Goal: Task Accomplishment & Management: Manage account settings

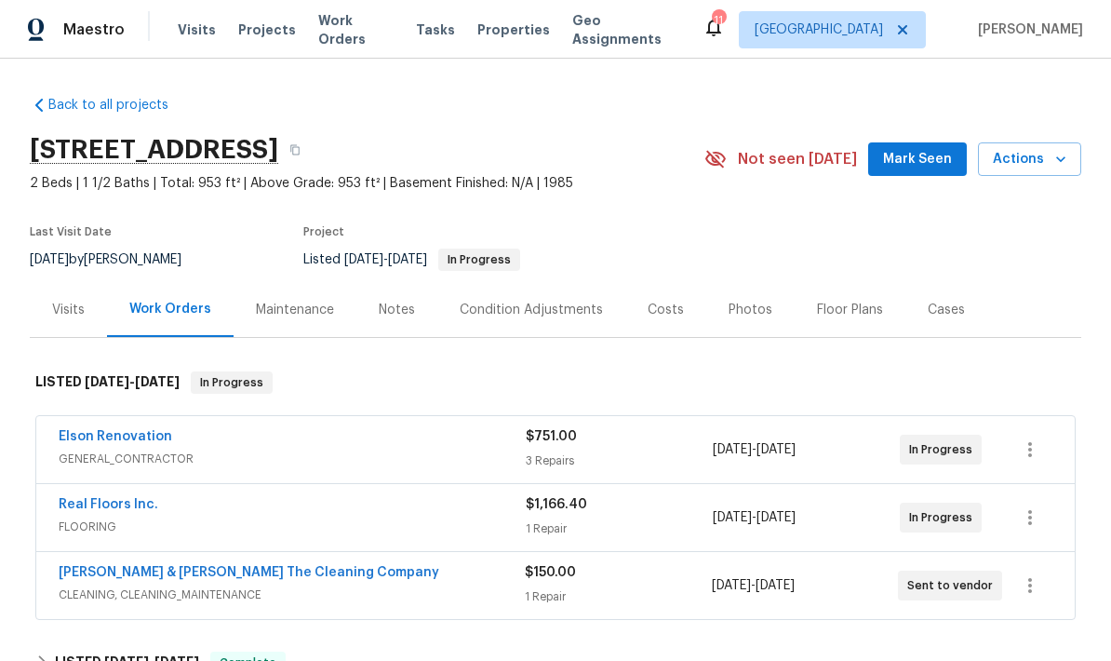
scroll to position [74, 0]
click at [459, 450] on span "GENERAL_CONTRACTOR" at bounding box center [292, 459] width 467 height 19
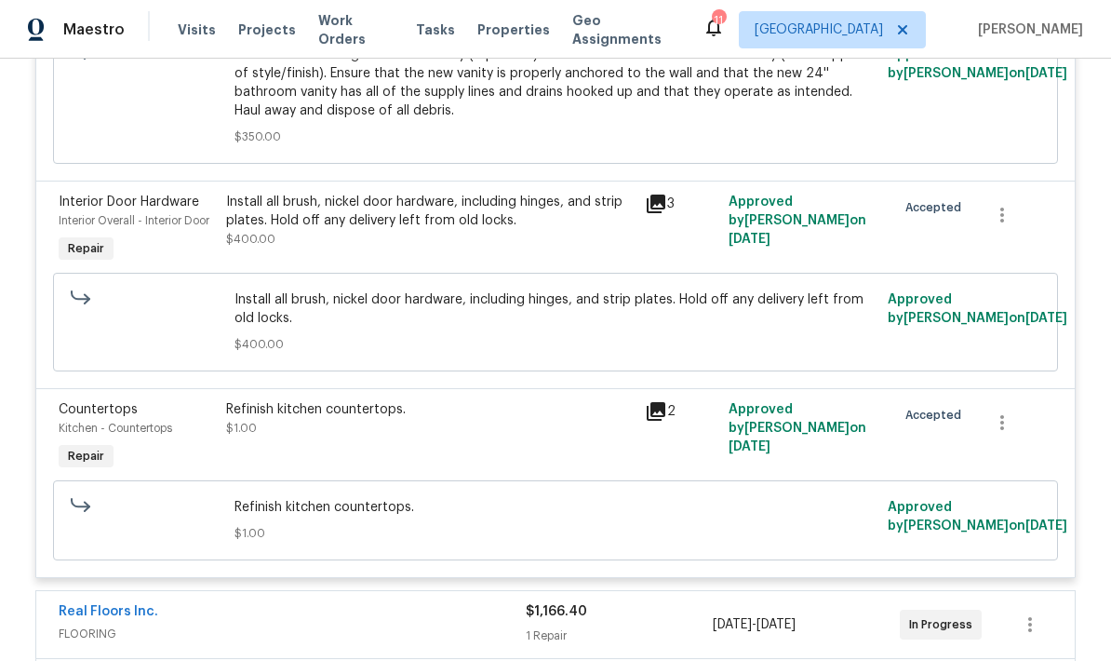
scroll to position [651, 0]
click at [514, 399] on div "Refinish kitchen countertops. $1.00" at bounding box center [430, 417] width 408 height 37
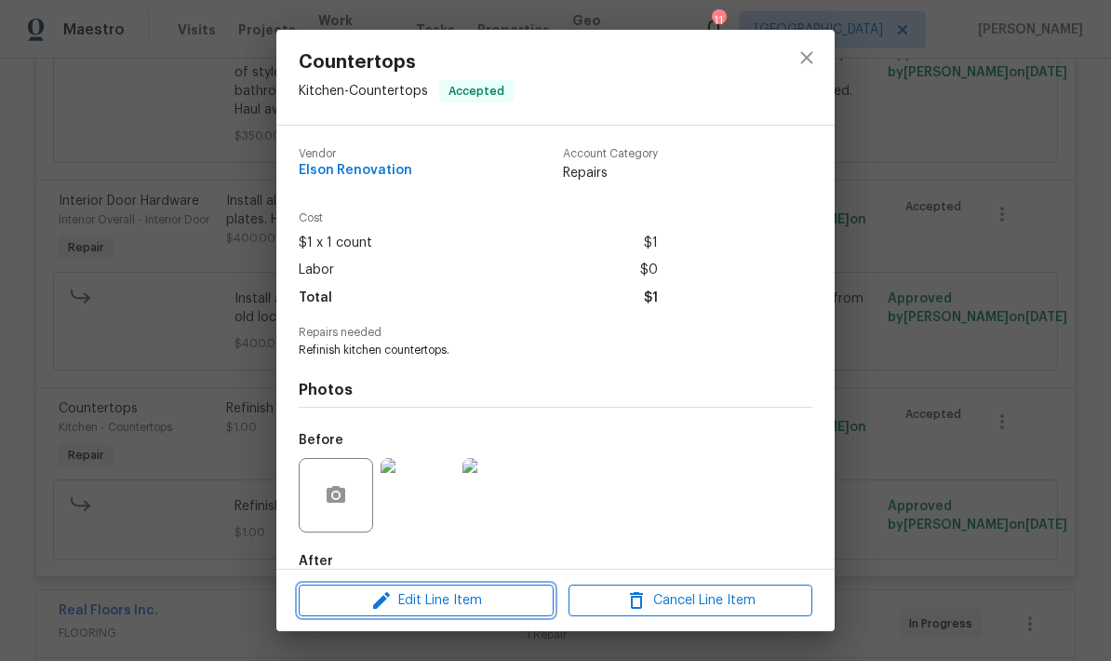
click at [460, 590] on span "Edit Line Item" at bounding box center [426, 600] width 244 height 23
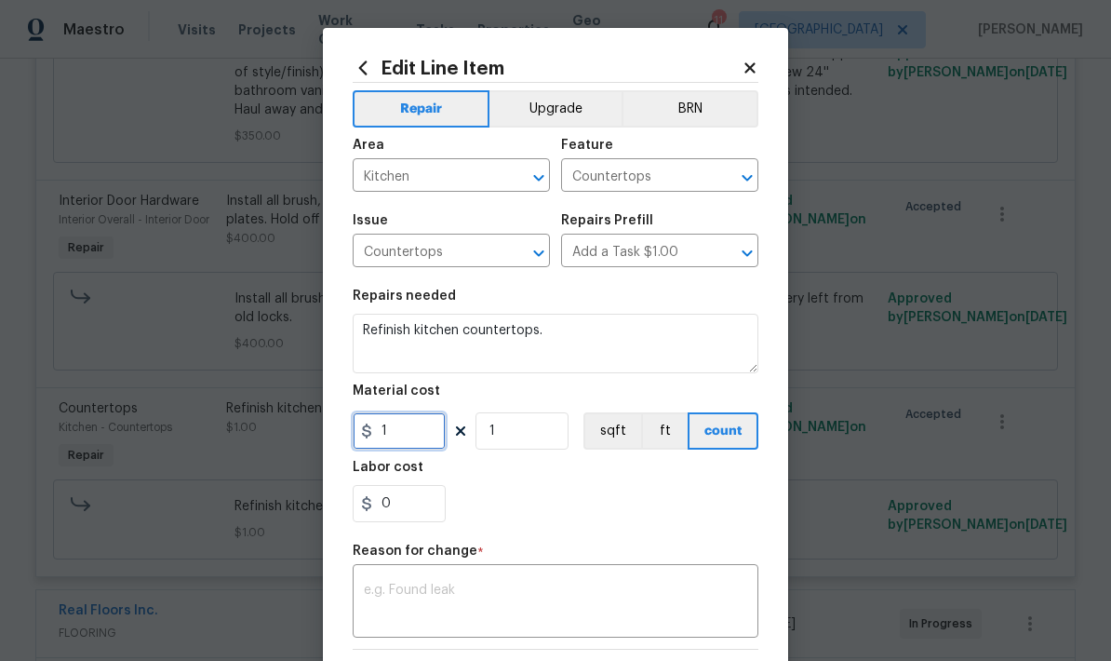
click at [421, 429] on input "1" at bounding box center [399, 430] width 93 height 37
type input "700"
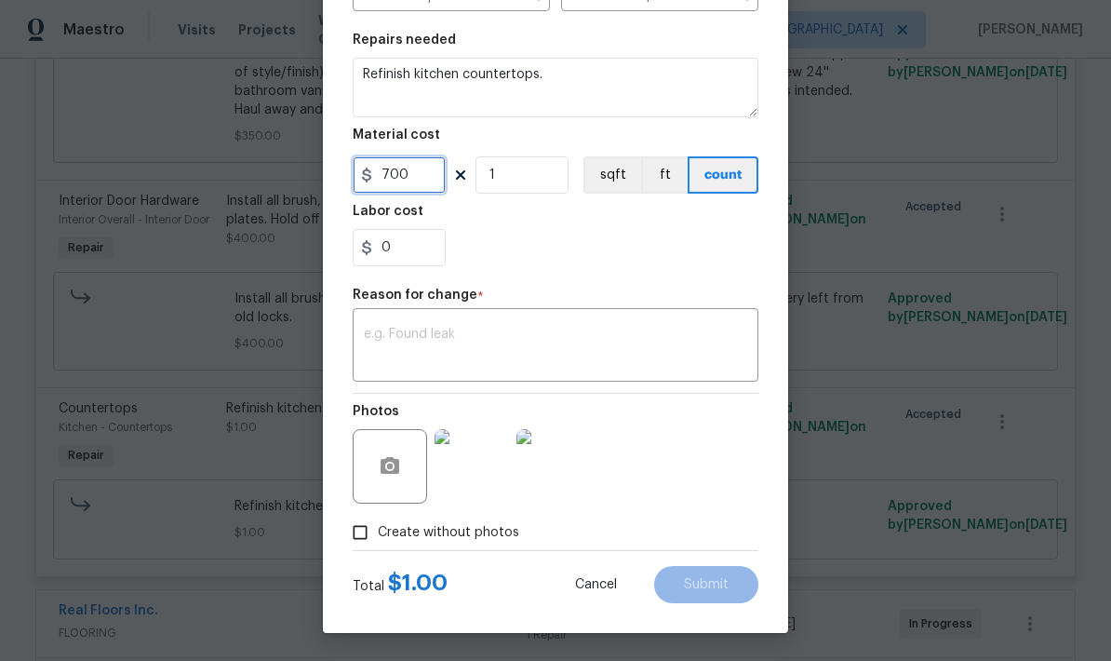
scroll to position [260, 0]
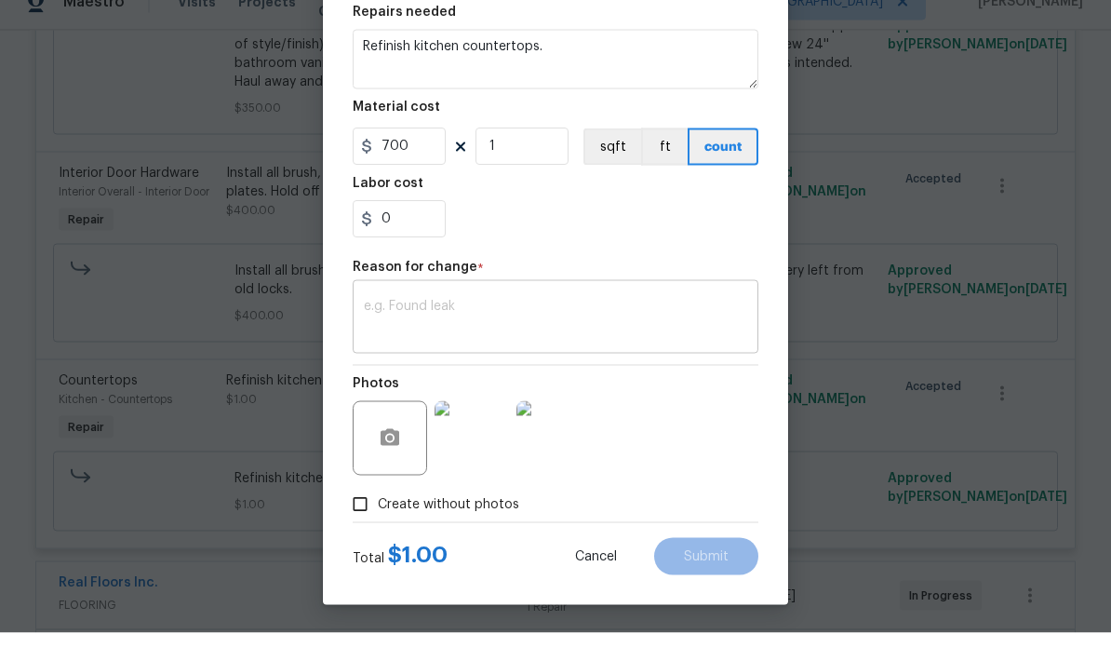
click at [509, 328] on textarea at bounding box center [555, 347] width 383 height 39
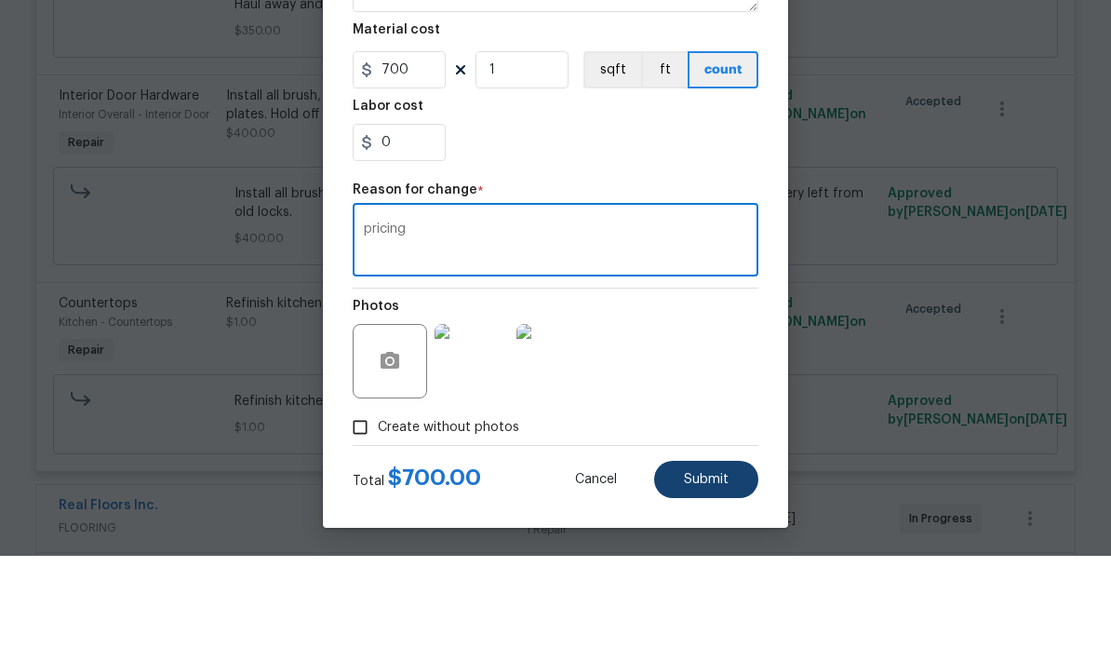
type textarea "pricing"
click at [709, 578] on span "Submit" at bounding box center [706, 585] width 45 height 14
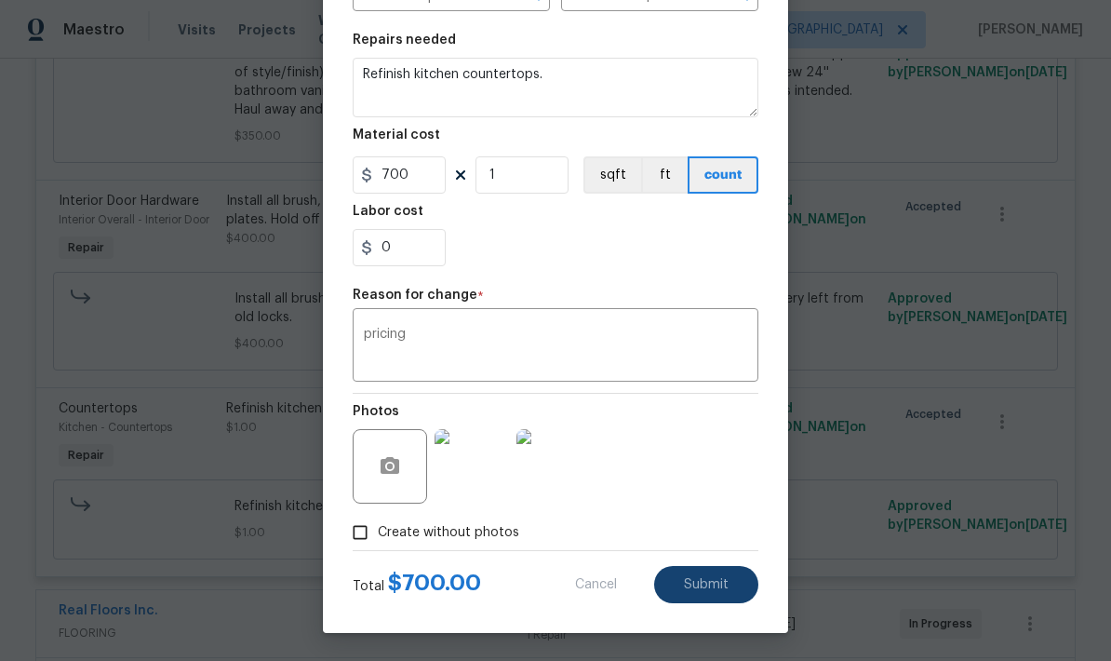
type input "1"
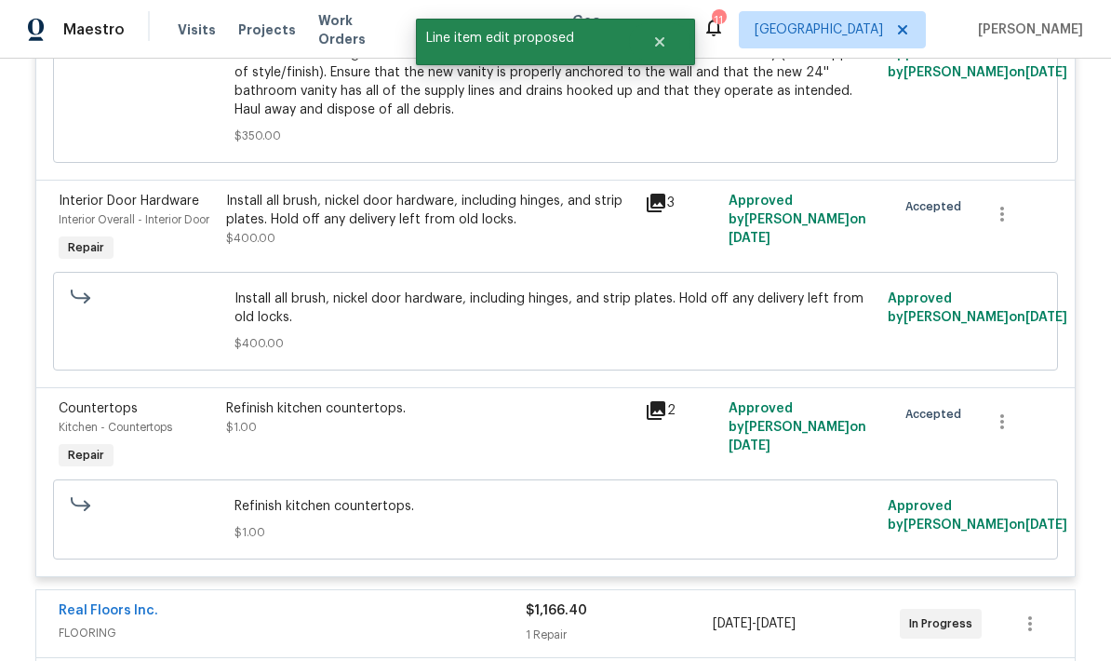
scroll to position [0, 0]
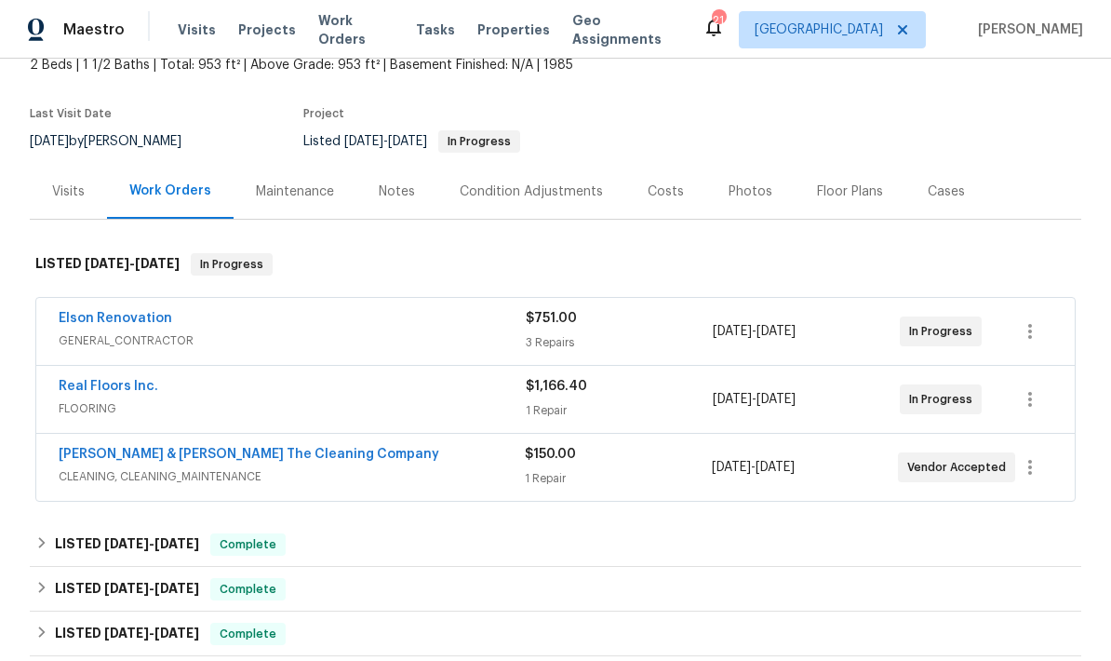
scroll to position [122, 0]
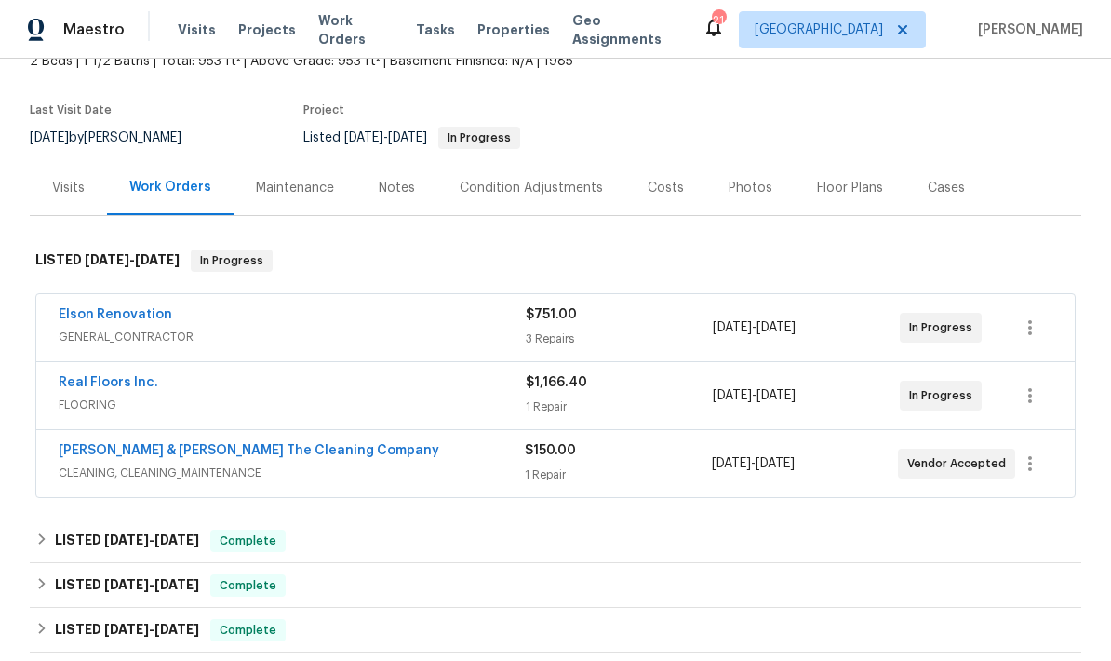
click at [690, 305] on div "$751.00 3 Repairs" at bounding box center [619, 327] width 187 height 45
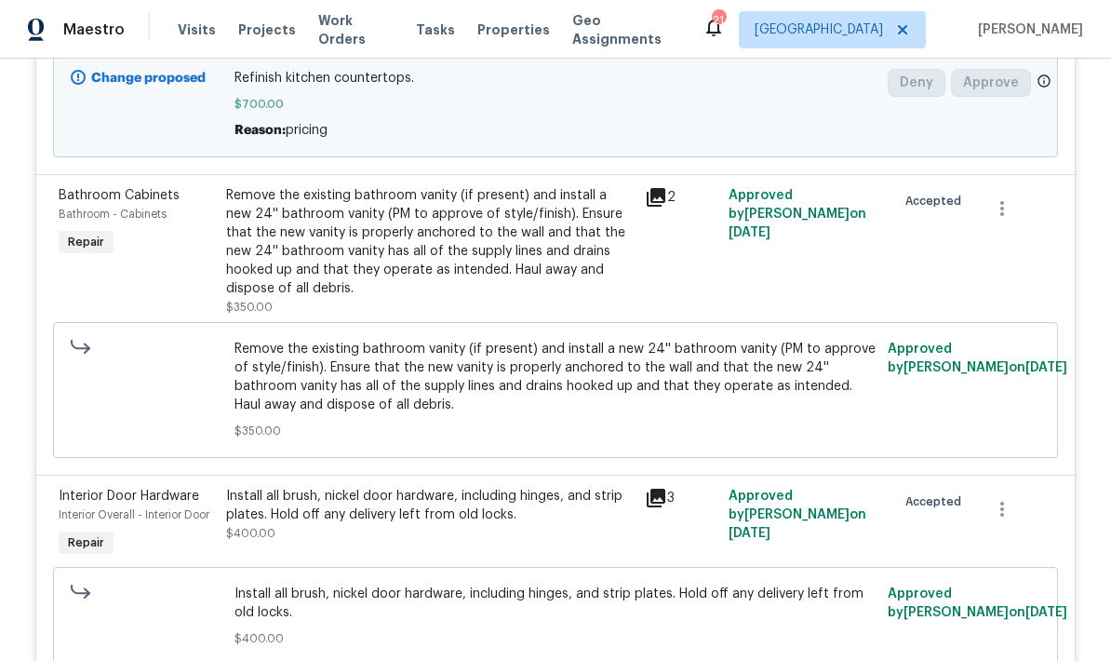
scroll to position [570, 0]
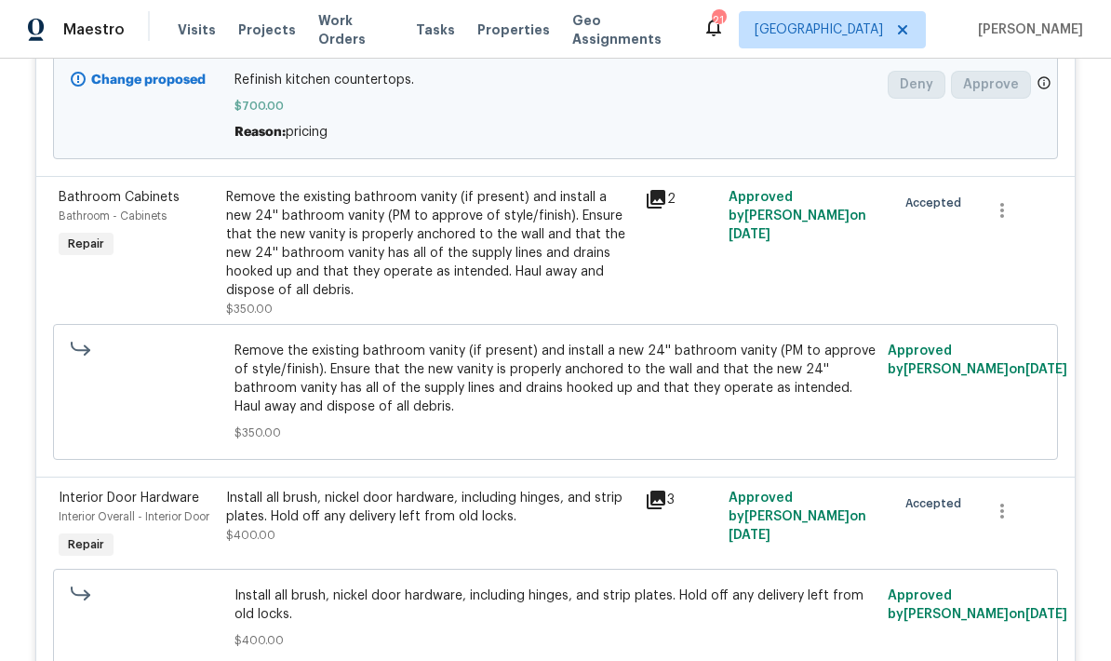
click at [525, 224] on div "Remove the existing bathroom vanity (if present) and install a new 24'' bathroo…" at bounding box center [430, 244] width 408 height 112
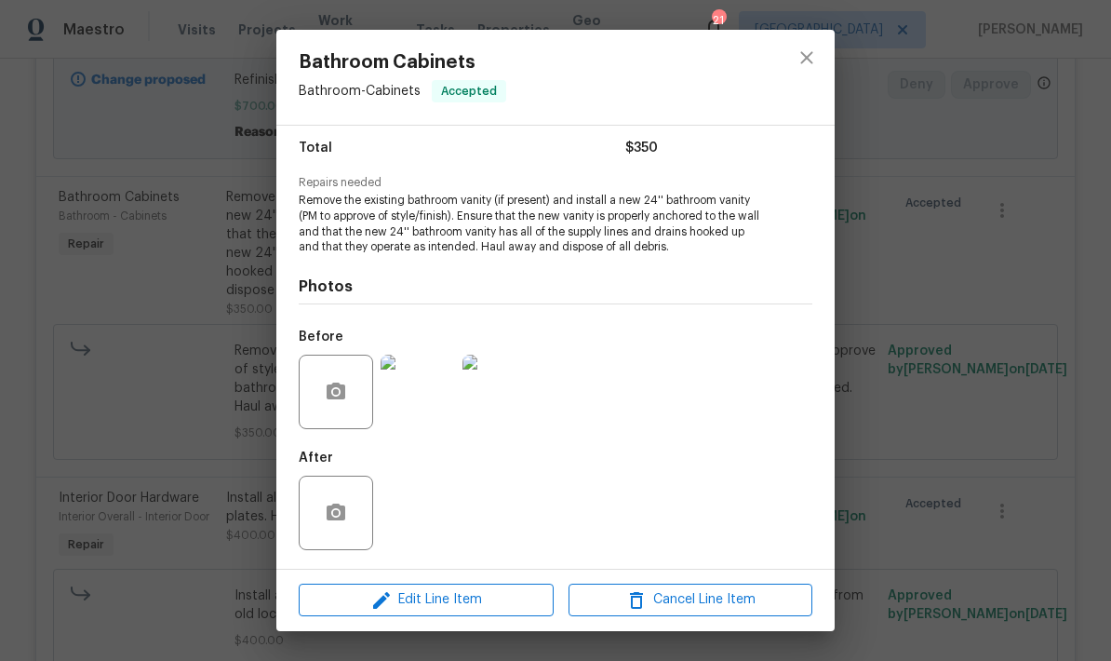
scroll to position [152, 0]
click at [441, 586] on button "Edit Line Item" at bounding box center [426, 600] width 255 height 33
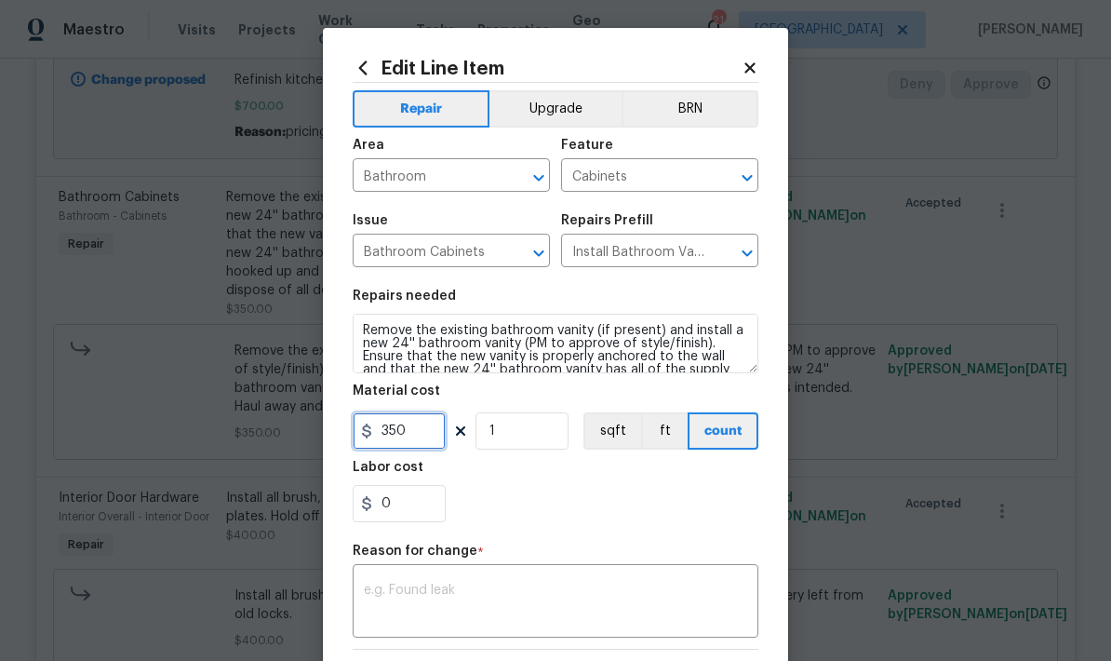
click at [427, 442] on input "350" at bounding box center [399, 430] width 93 height 37
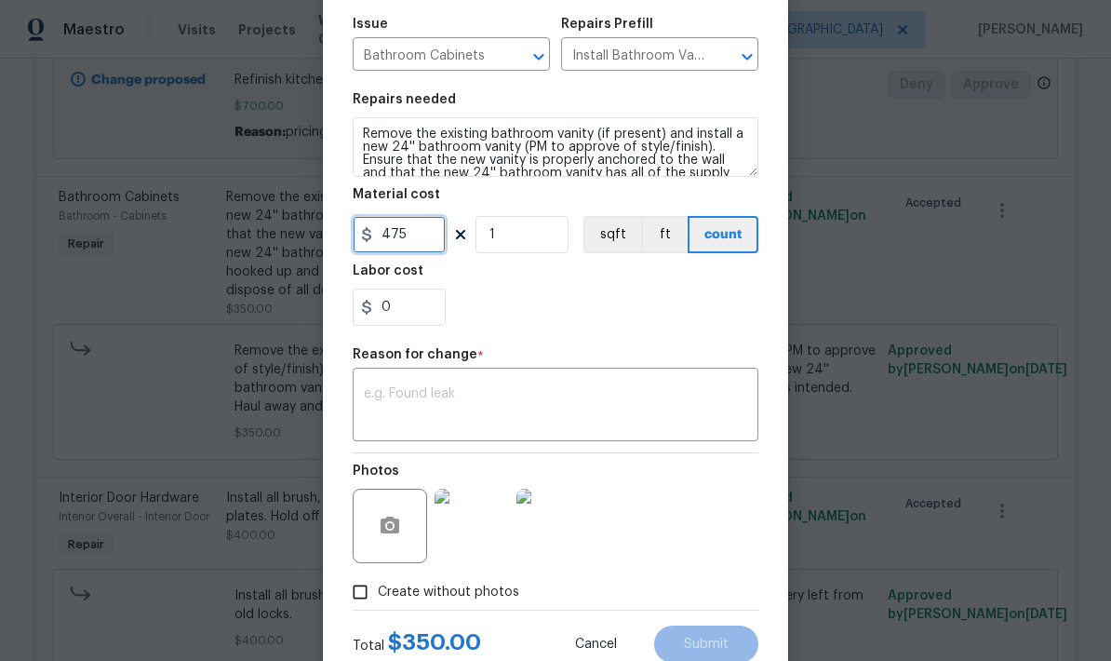
scroll to position [230, 0]
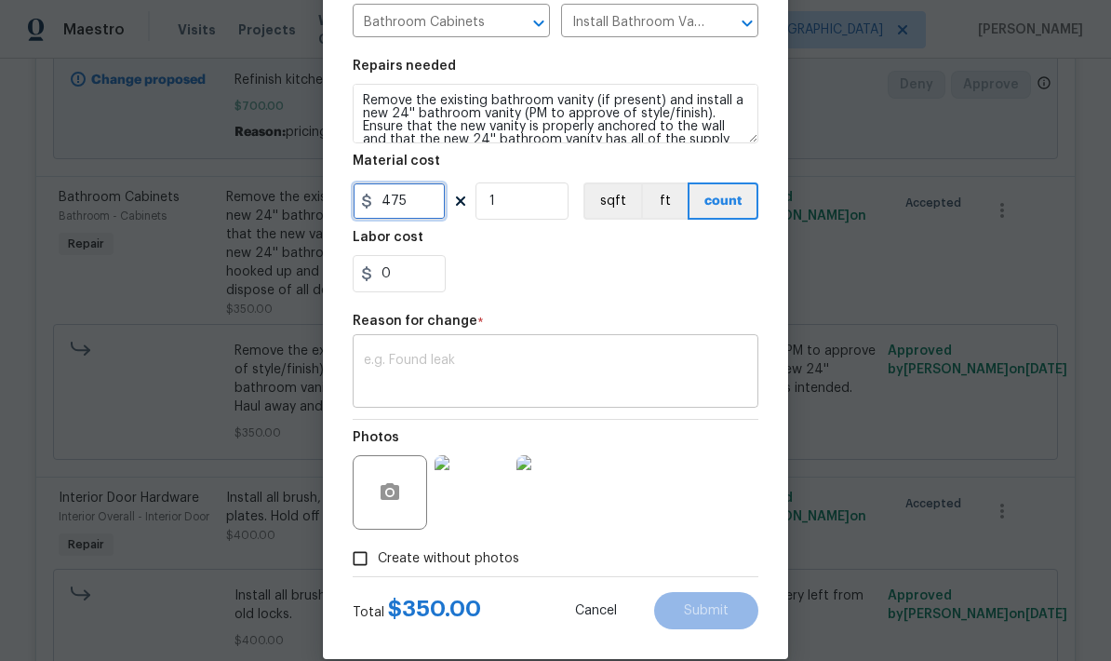
type input "475"
click at [485, 383] on textarea at bounding box center [555, 373] width 383 height 39
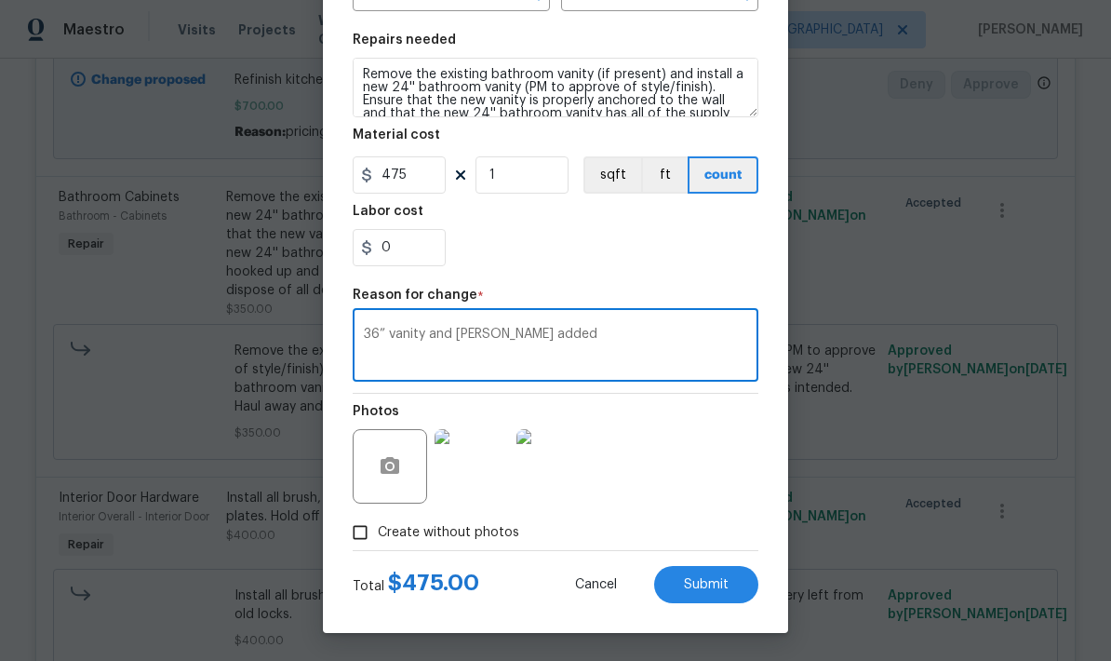
scroll to position [260, 0]
type textarea "36” vanity and faucet added"
click at [694, 448] on div "Photos" at bounding box center [556, 454] width 406 height 121
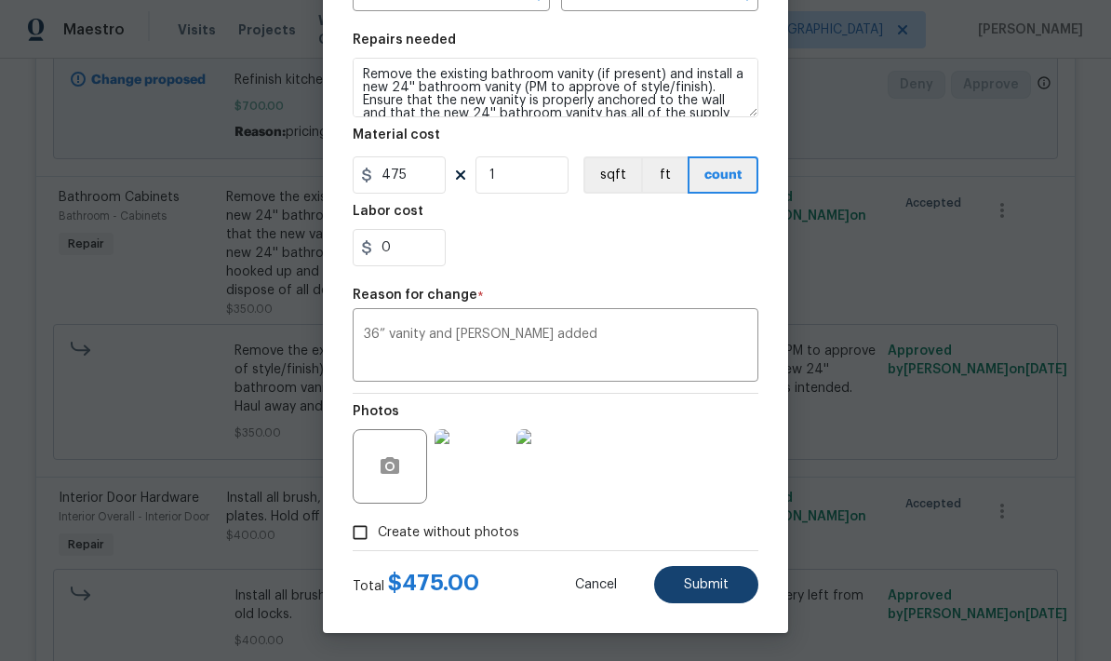
click at [719, 593] on button "Submit" at bounding box center [706, 584] width 104 height 37
type input "350"
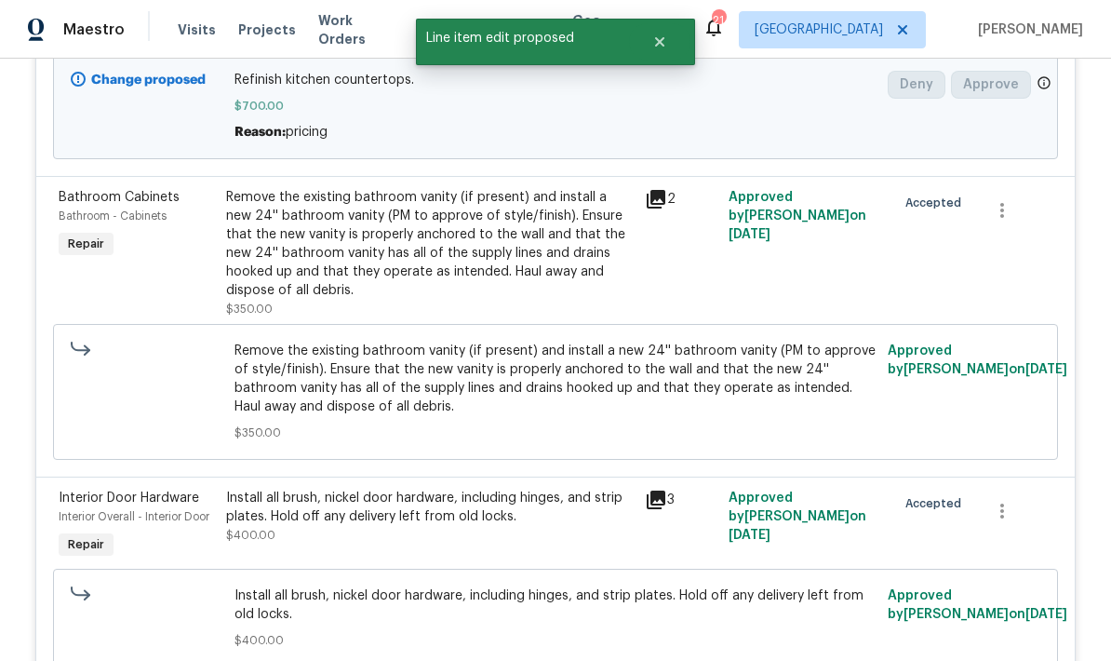
scroll to position [0, 0]
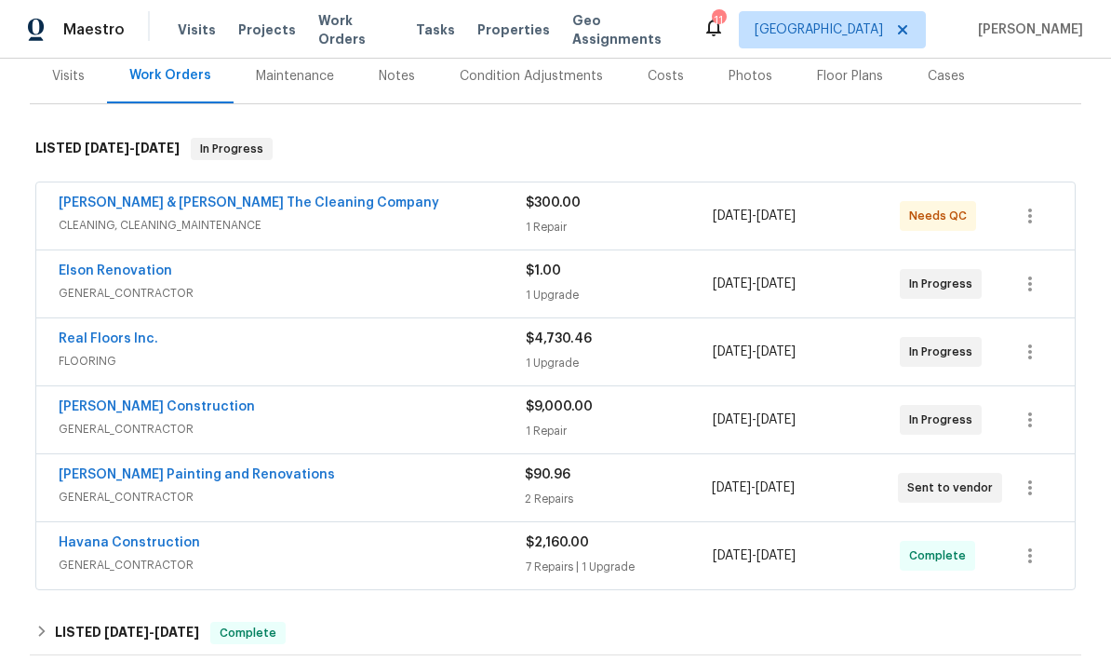
scroll to position [236, 0]
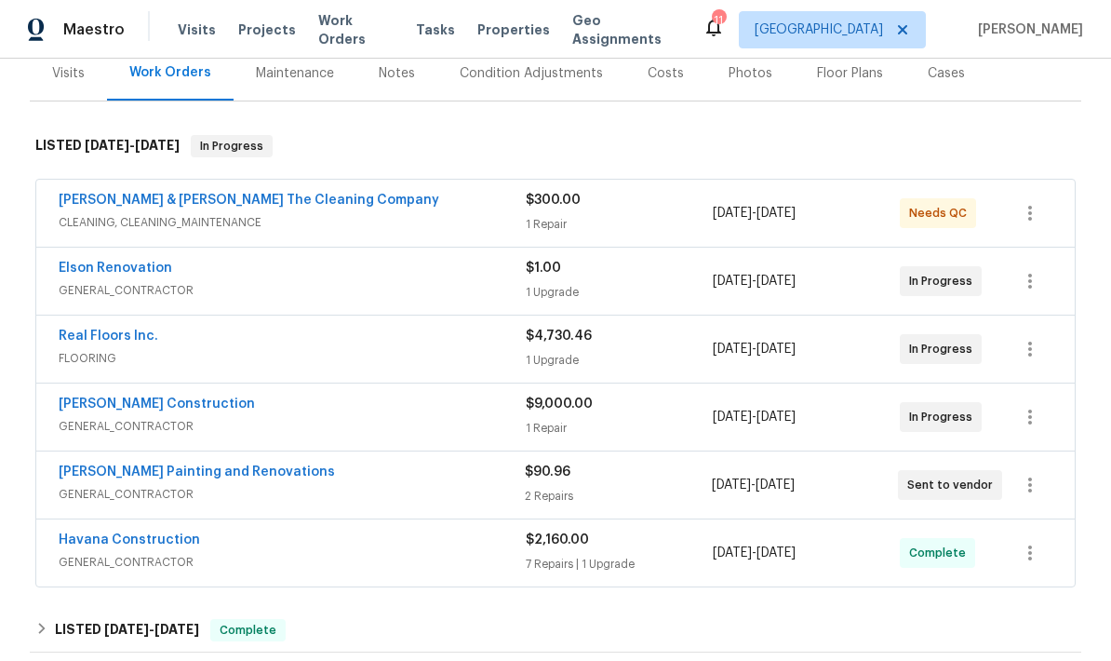
click at [442, 286] on span "GENERAL_CONTRACTOR" at bounding box center [292, 290] width 467 height 19
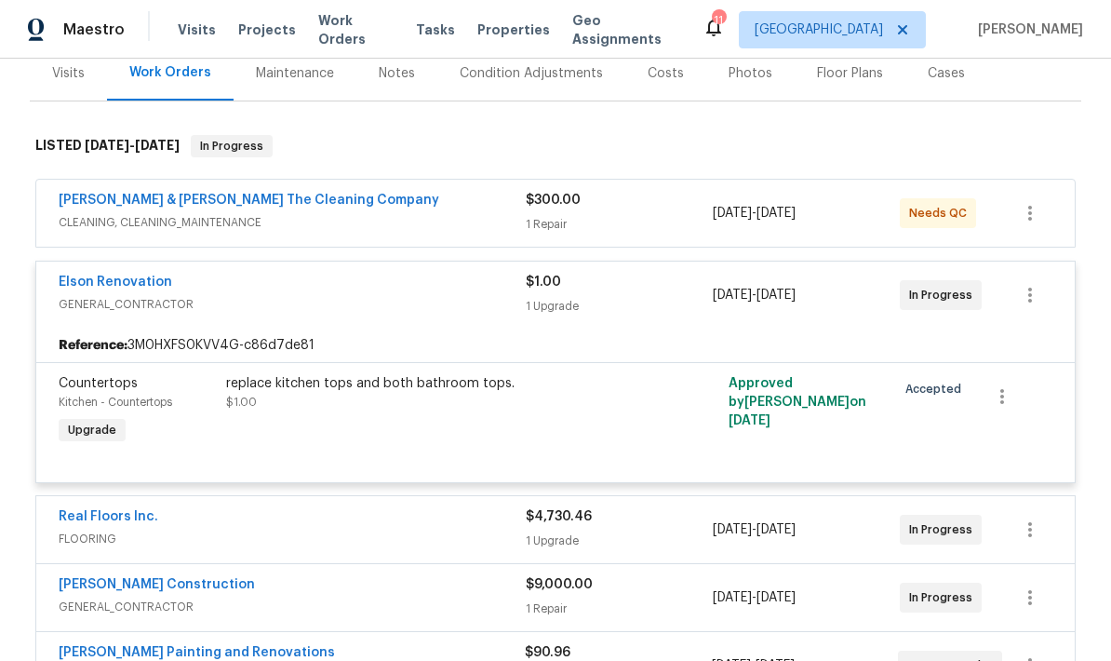
click at [506, 424] on div "replace kitchen tops and both bathroom tops. $1.00" at bounding box center [430, 412] width 419 height 86
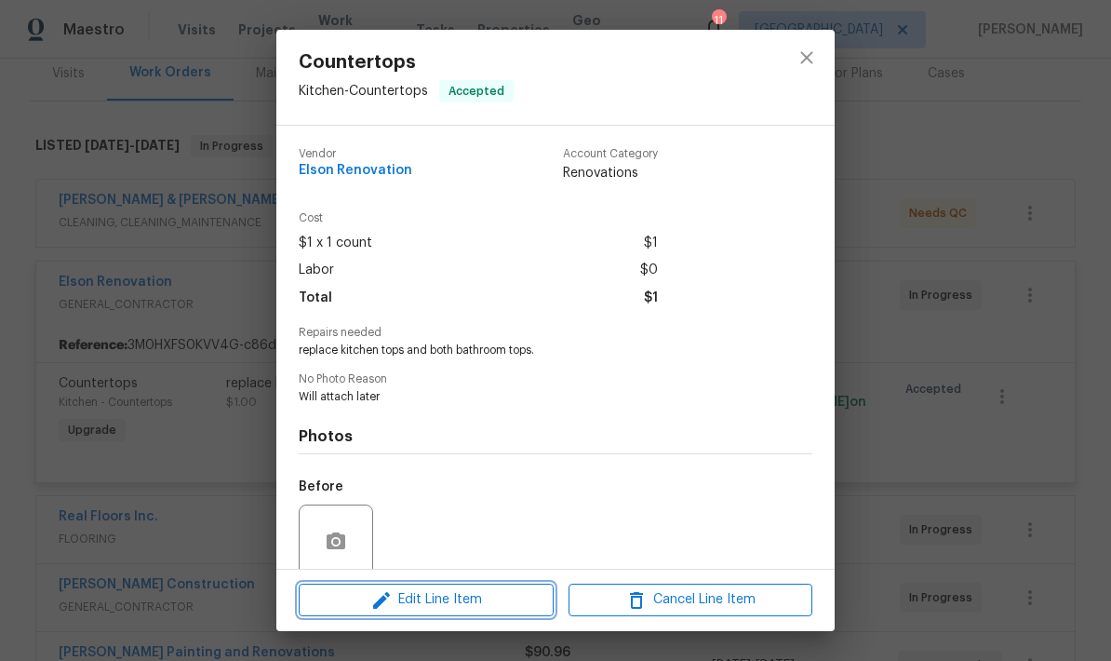
click at [460, 608] on span "Edit Line Item" at bounding box center [426, 599] width 244 height 23
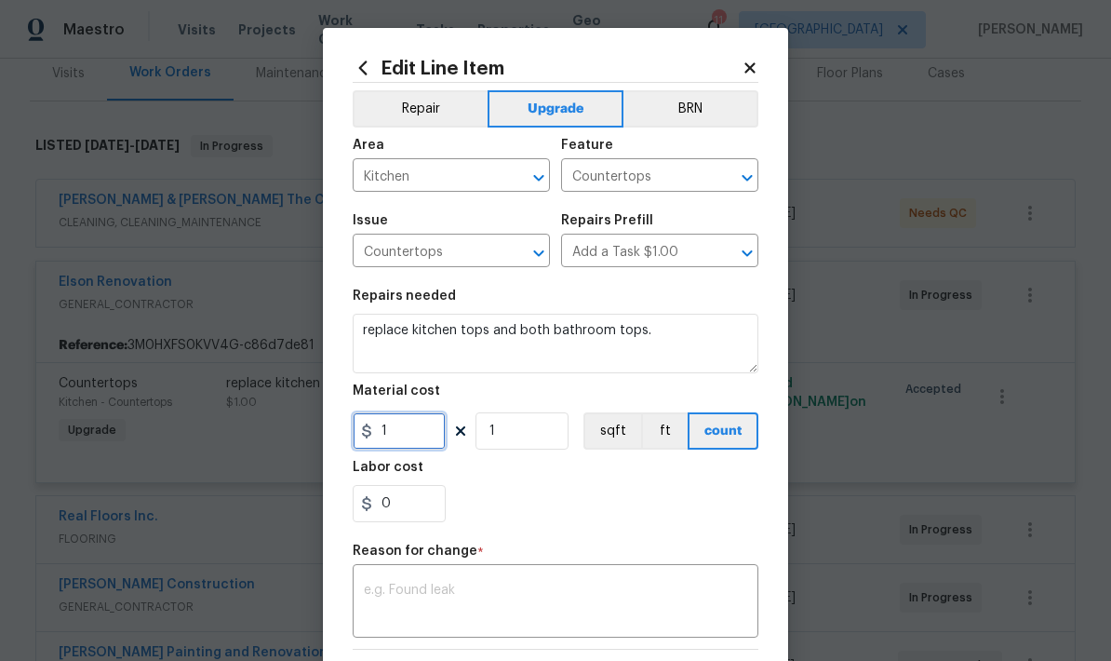
click at [416, 445] on input "1" at bounding box center [399, 430] width 93 height 37
type input "1850"
click at [601, 515] on div "0" at bounding box center [556, 503] width 406 height 37
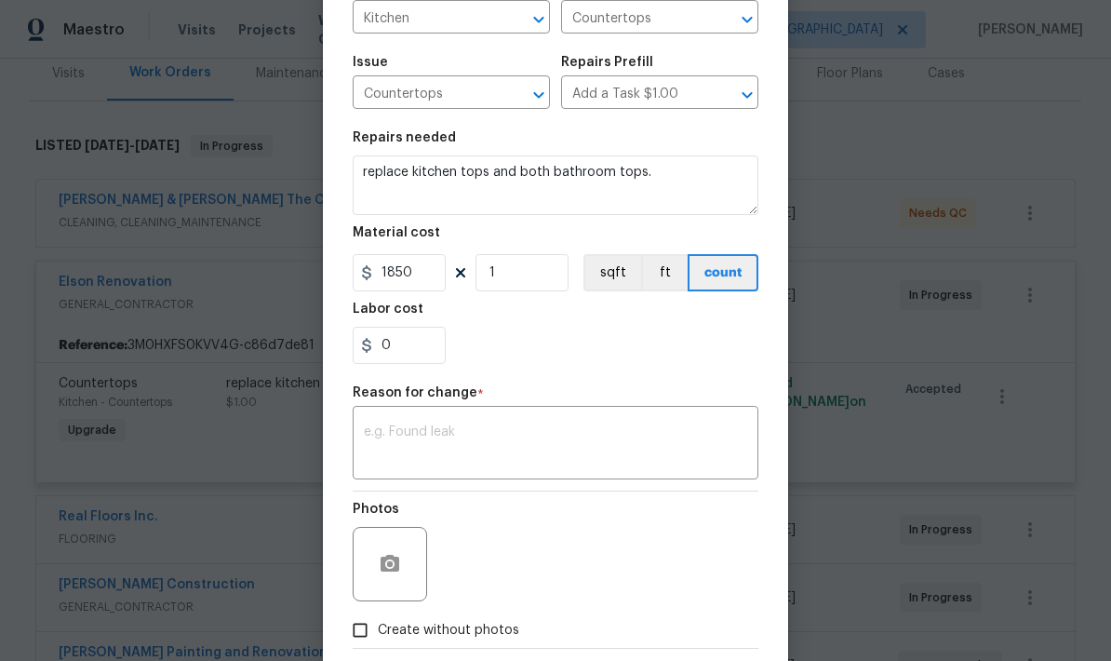
scroll to position [159, 0]
click at [522, 442] on textarea at bounding box center [555, 443] width 383 height 39
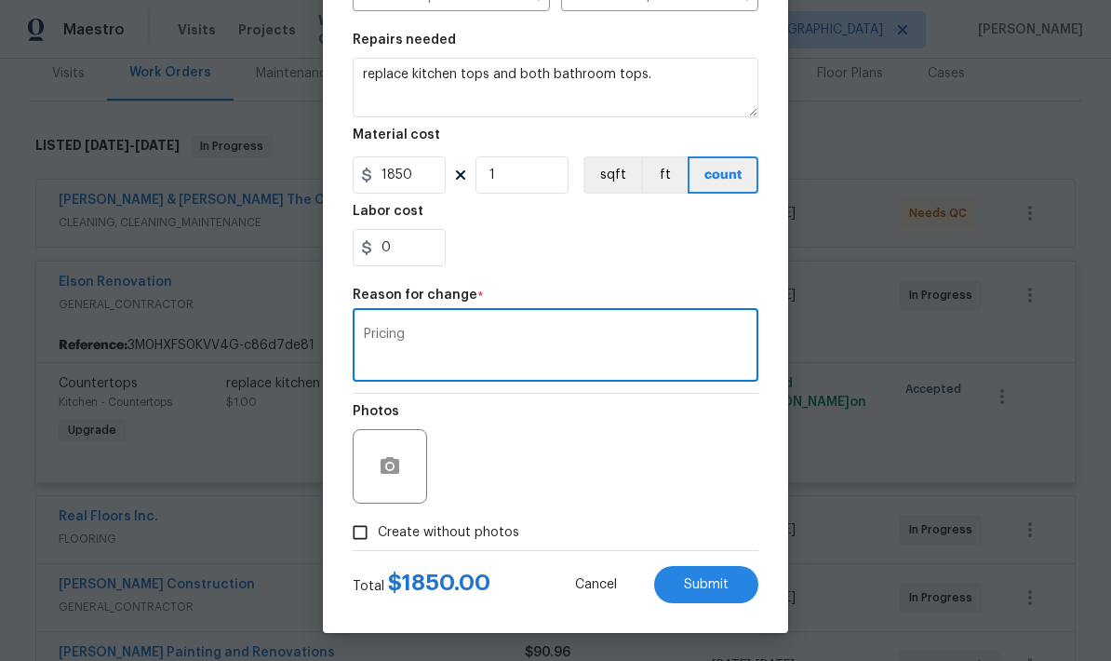
scroll to position [260, 0]
type textarea "Pricing"
click at [665, 489] on div "Photos" at bounding box center [556, 454] width 406 height 121
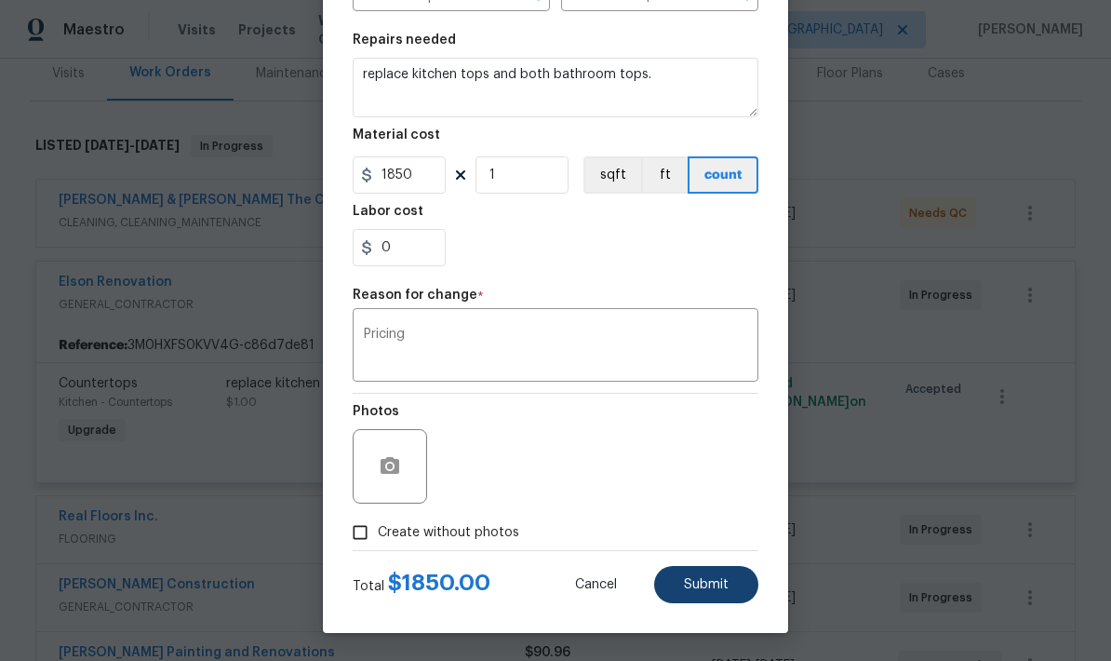
click at [716, 590] on span "Submit" at bounding box center [706, 585] width 45 height 14
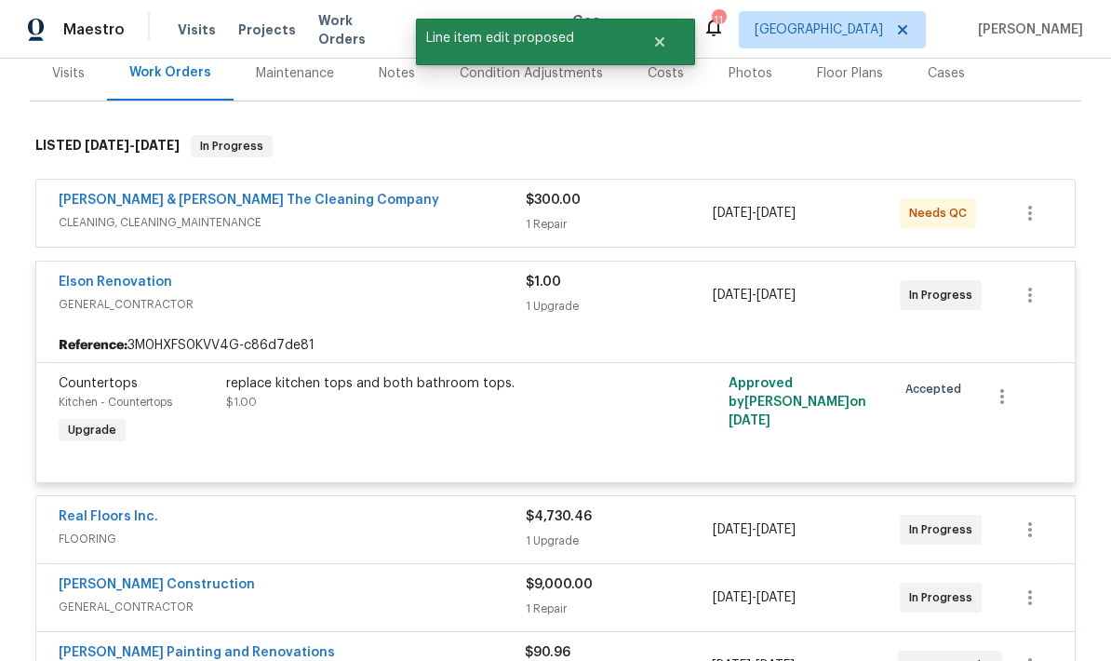
scroll to position [0, 0]
click at [597, 225] on div "1 Repair" at bounding box center [619, 224] width 187 height 19
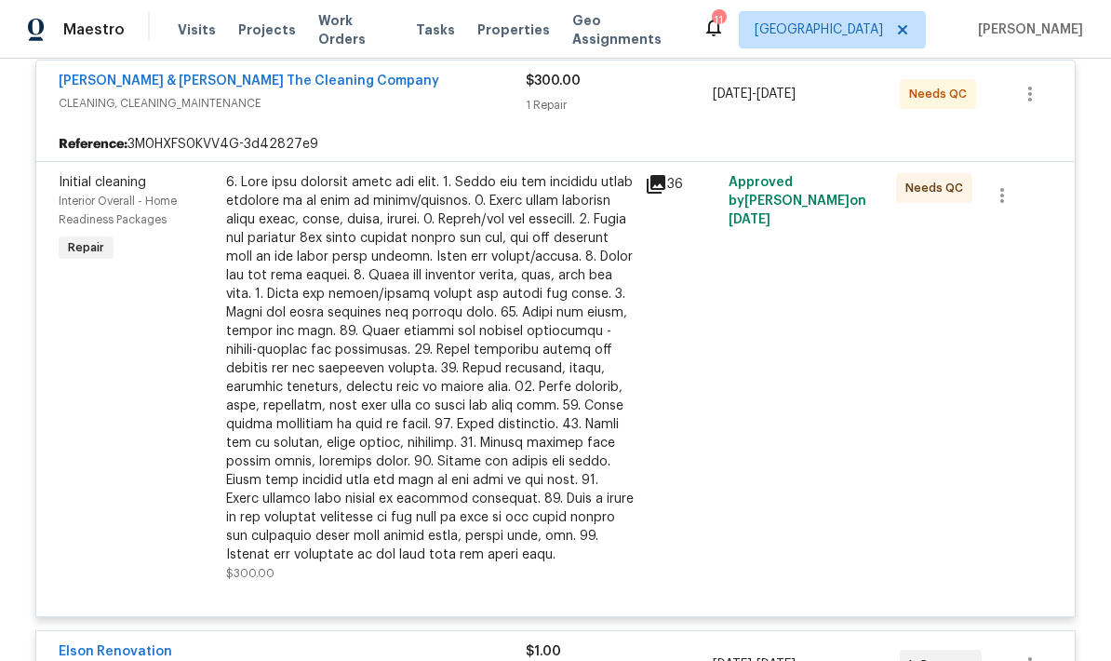
scroll to position [297, 0]
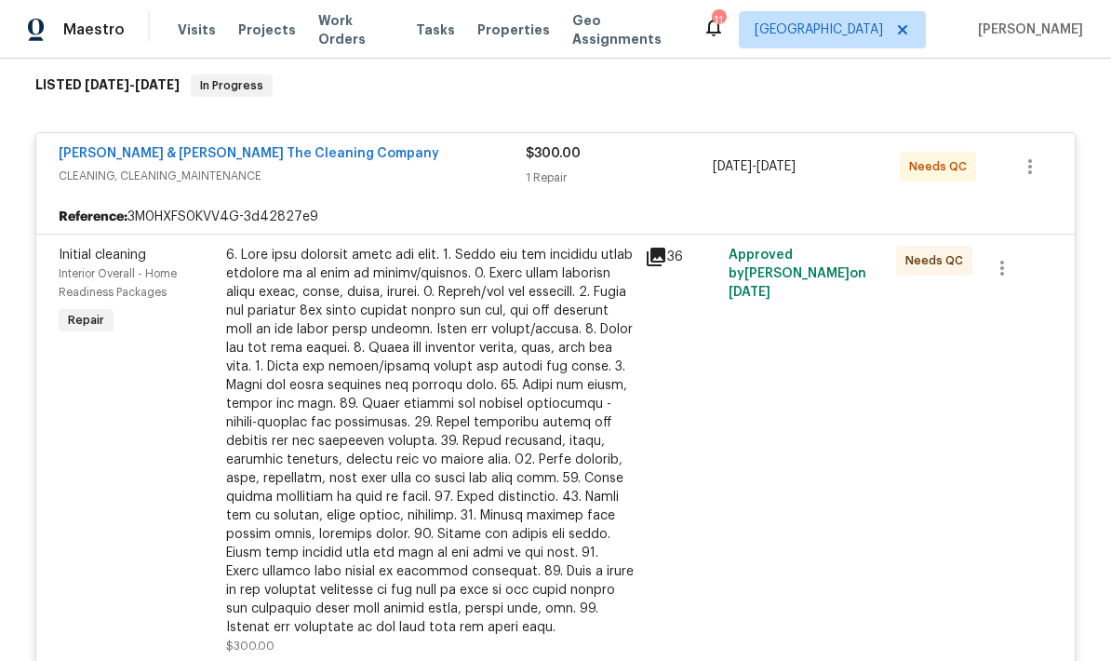
click at [659, 261] on icon at bounding box center [656, 257] width 19 height 19
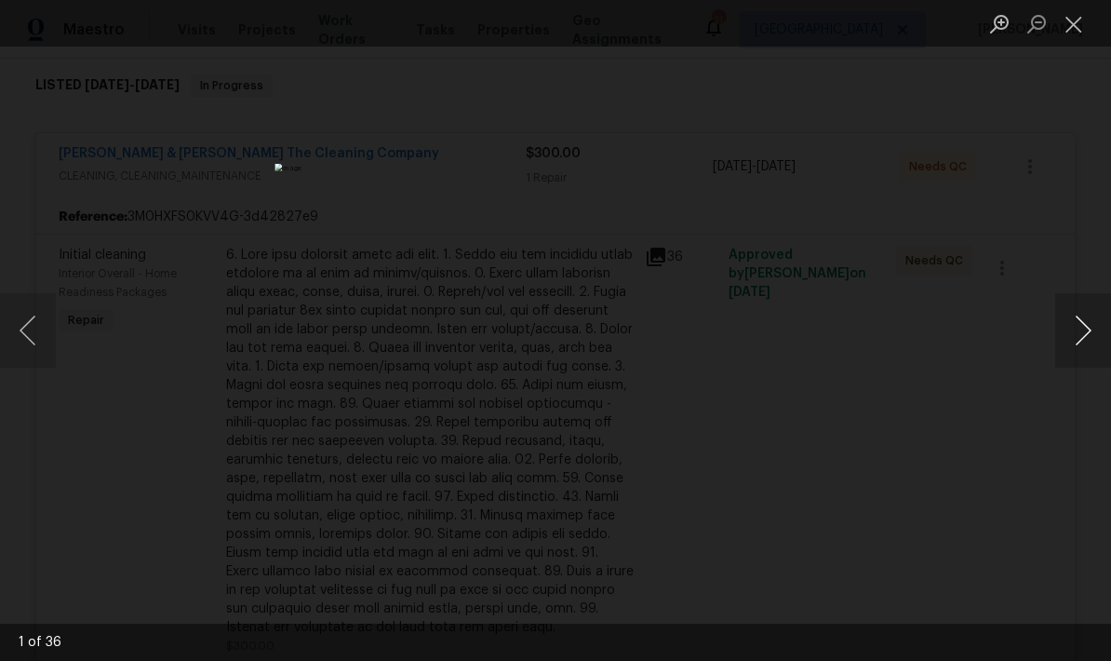
click at [1086, 341] on button "Next image" at bounding box center [1083, 330] width 56 height 74
click at [1088, 335] on button "Next image" at bounding box center [1083, 330] width 56 height 74
click at [1089, 337] on button "Next image" at bounding box center [1083, 330] width 56 height 74
click at [1094, 337] on button "Next image" at bounding box center [1083, 330] width 56 height 74
click at [1090, 341] on button "Next image" at bounding box center [1083, 330] width 56 height 74
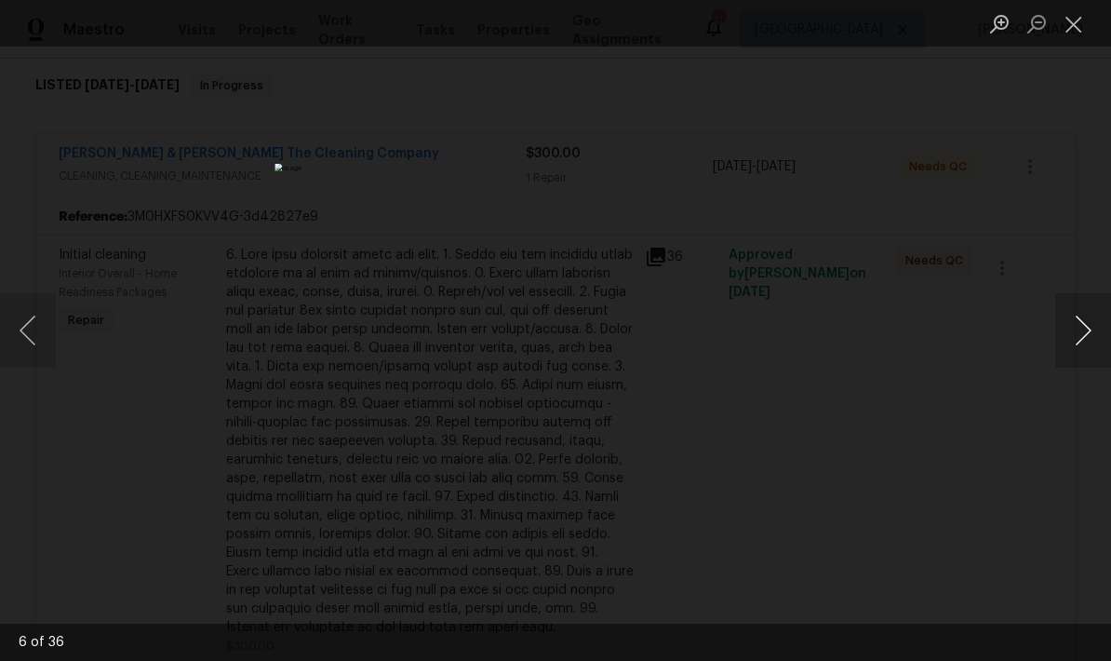
click at [1087, 342] on button "Next image" at bounding box center [1083, 330] width 56 height 74
click at [1088, 338] on button "Next image" at bounding box center [1083, 330] width 56 height 74
click at [1092, 338] on button "Next image" at bounding box center [1083, 330] width 56 height 74
click at [1087, 342] on button "Next image" at bounding box center [1083, 330] width 56 height 74
click at [1088, 342] on button "Next image" at bounding box center [1083, 330] width 56 height 74
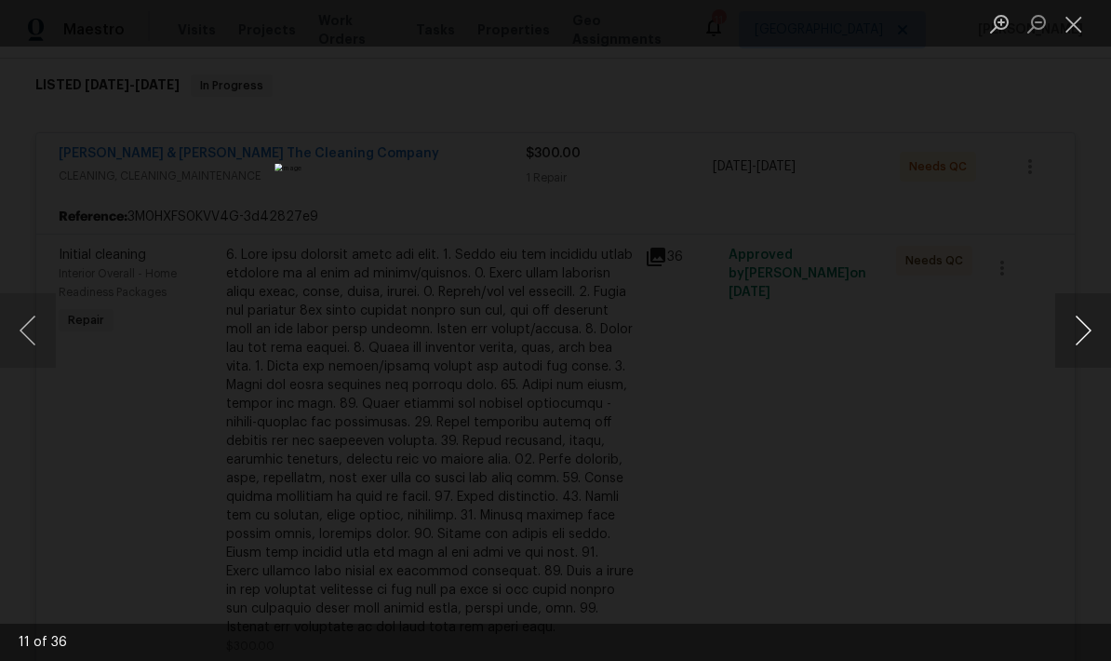
click at [1090, 341] on button "Next image" at bounding box center [1083, 330] width 56 height 74
click at [1090, 339] on button "Next image" at bounding box center [1083, 330] width 56 height 74
click at [1090, 337] on button "Next image" at bounding box center [1083, 330] width 56 height 74
click at [1097, 334] on button "Next image" at bounding box center [1083, 330] width 56 height 74
click at [1091, 334] on button "Next image" at bounding box center [1083, 330] width 56 height 74
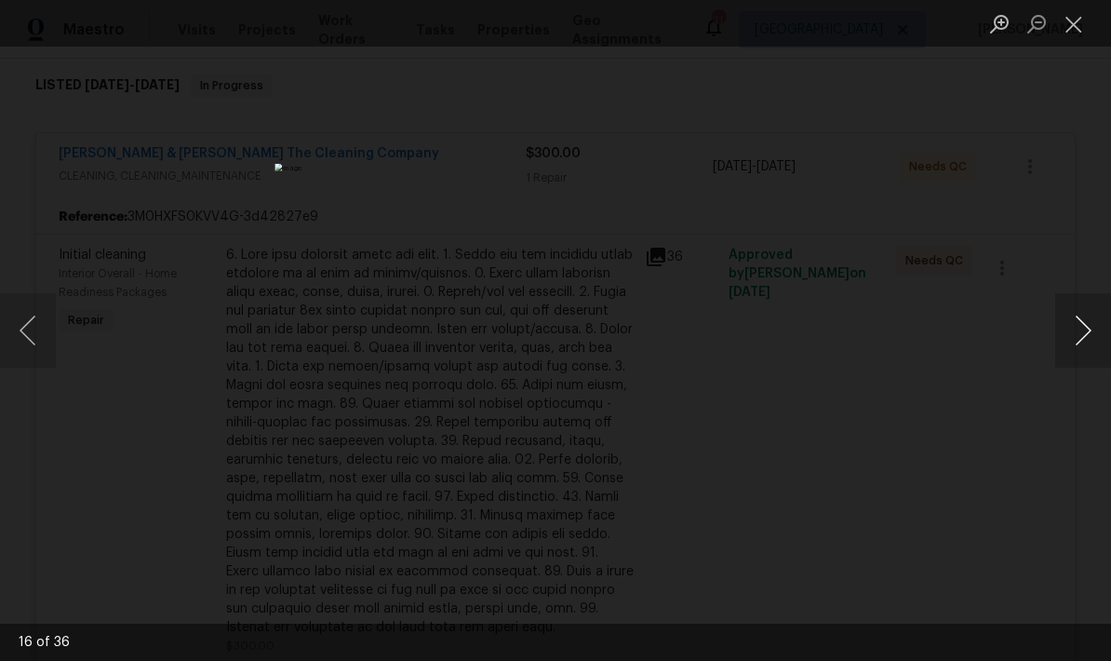
click at [1094, 333] on button "Next image" at bounding box center [1083, 330] width 56 height 74
click at [1090, 338] on button "Next image" at bounding box center [1083, 330] width 56 height 74
click at [1097, 336] on button "Next image" at bounding box center [1083, 330] width 56 height 74
click at [1099, 339] on button "Next image" at bounding box center [1083, 330] width 56 height 74
click at [1096, 339] on button "Next image" at bounding box center [1083, 330] width 56 height 74
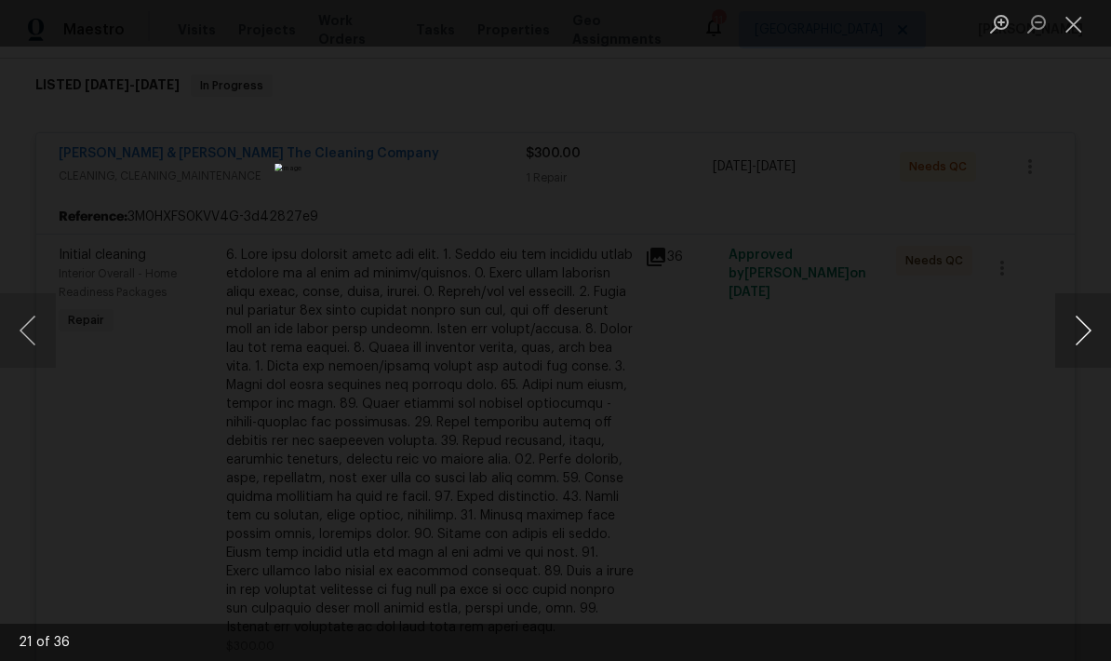
click at [1103, 332] on button "Next image" at bounding box center [1083, 330] width 56 height 74
click at [1100, 336] on button "Next image" at bounding box center [1083, 330] width 56 height 74
click at [1094, 338] on button "Next image" at bounding box center [1083, 330] width 56 height 74
click at [1097, 334] on button "Next image" at bounding box center [1083, 330] width 56 height 74
click at [1095, 335] on button "Next image" at bounding box center [1083, 330] width 56 height 74
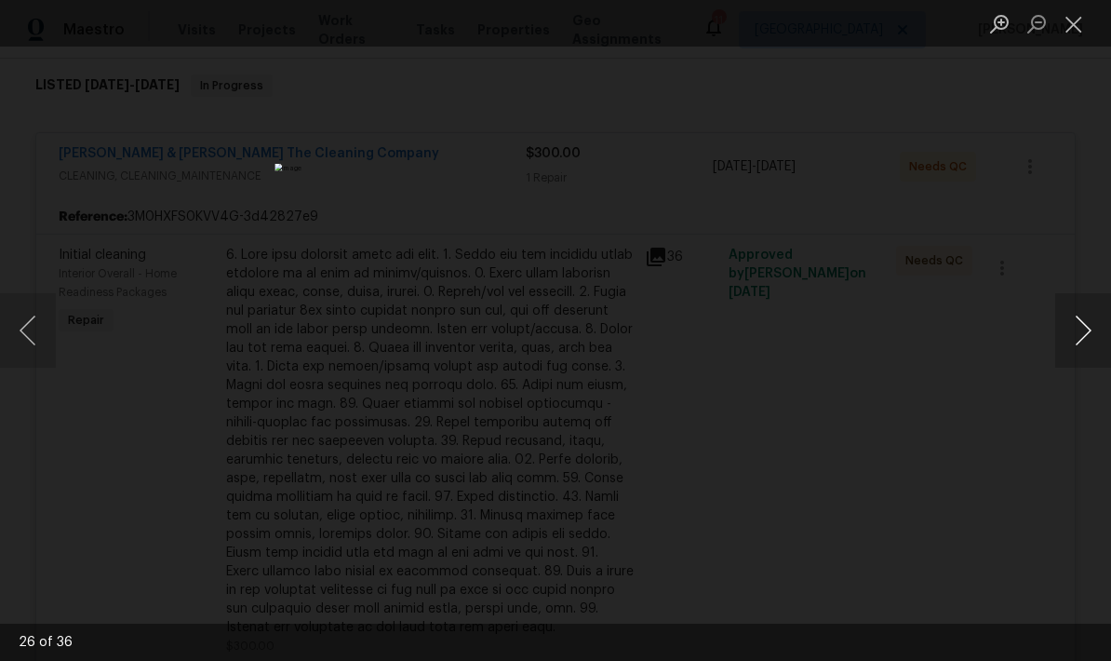
click at [1100, 335] on button "Next image" at bounding box center [1083, 330] width 56 height 74
click at [1099, 340] on button "Next image" at bounding box center [1083, 330] width 56 height 74
click at [1094, 340] on button "Next image" at bounding box center [1083, 330] width 56 height 74
click at [1096, 340] on button "Next image" at bounding box center [1083, 330] width 56 height 74
click at [1099, 337] on button "Next image" at bounding box center [1083, 330] width 56 height 74
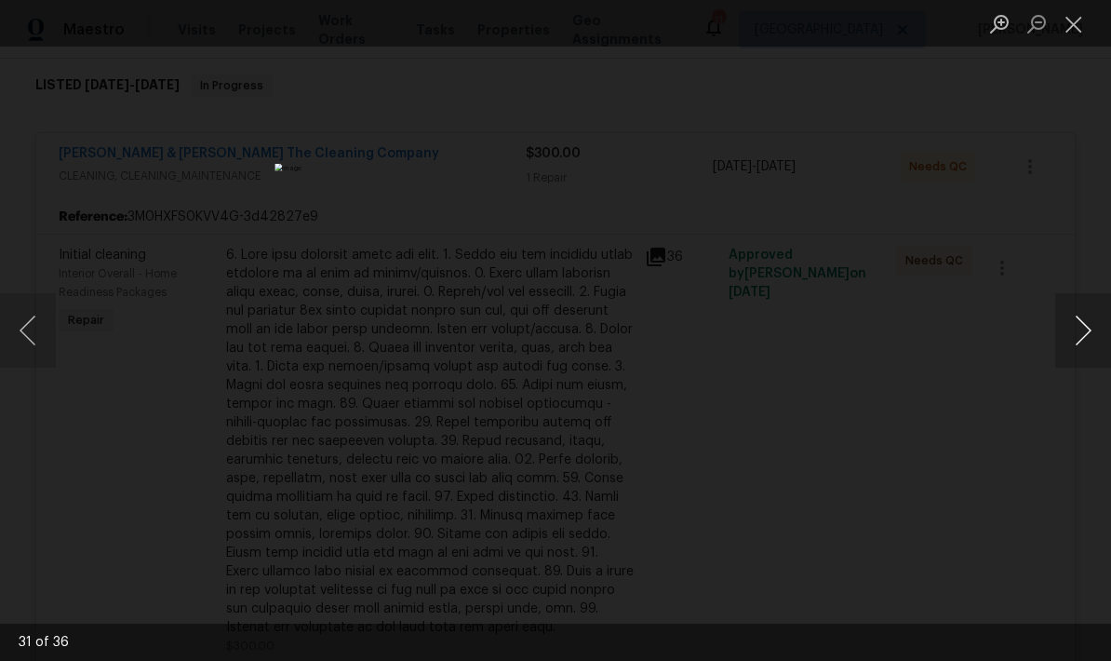
click at [1096, 336] on button "Next image" at bounding box center [1083, 330] width 56 height 74
click at [1099, 335] on button "Next image" at bounding box center [1083, 330] width 56 height 74
click at [1096, 335] on button "Next image" at bounding box center [1083, 330] width 56 height 74
click at [1096, 337] on button "Next image" at bounding box center [1083, 330] width 56 height 74
click at [1101, 336] on button "Next image" at bounding box center [1083, 330] width 56 height 74
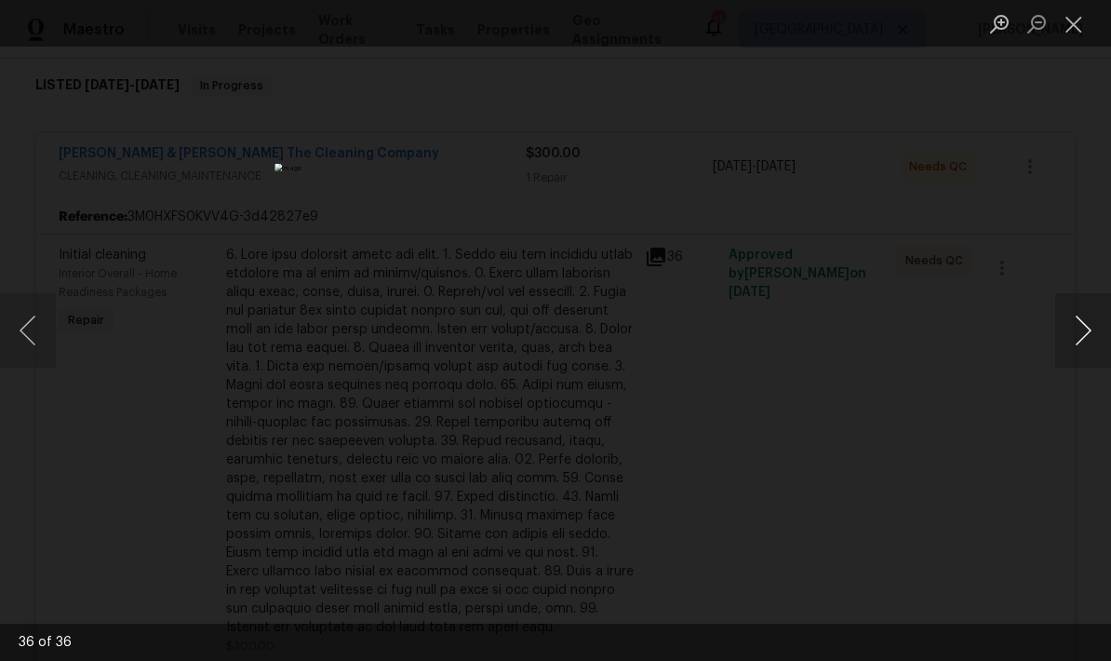
click at [1102, 336] on button "Next image" at bounding box center [1083, 330] width 56 height 74
click at [1100, 332] on button "Next image" at bounding box center [1083, 330] width 56 height 74
click at [1099, 329] on button "Next image" at bounding box center [1083, 330] width 56 height 74
click at [1099, 333] on button "Next image" at bounding box center [1083, 330] width 56 height 74
click at [1097, 330] on button "Next image" at bounding box center [1083, 330] width 56 height 74
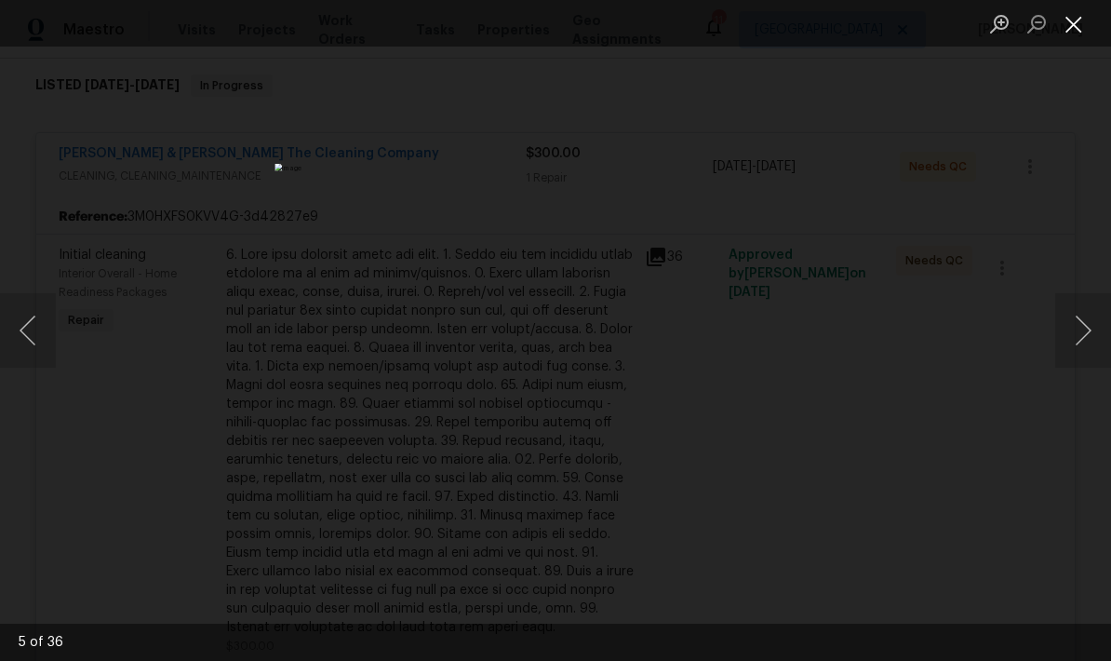
click at [1077, 21] on button "Close lightbox" at bounding box center [1073, 23] width 37 height 33
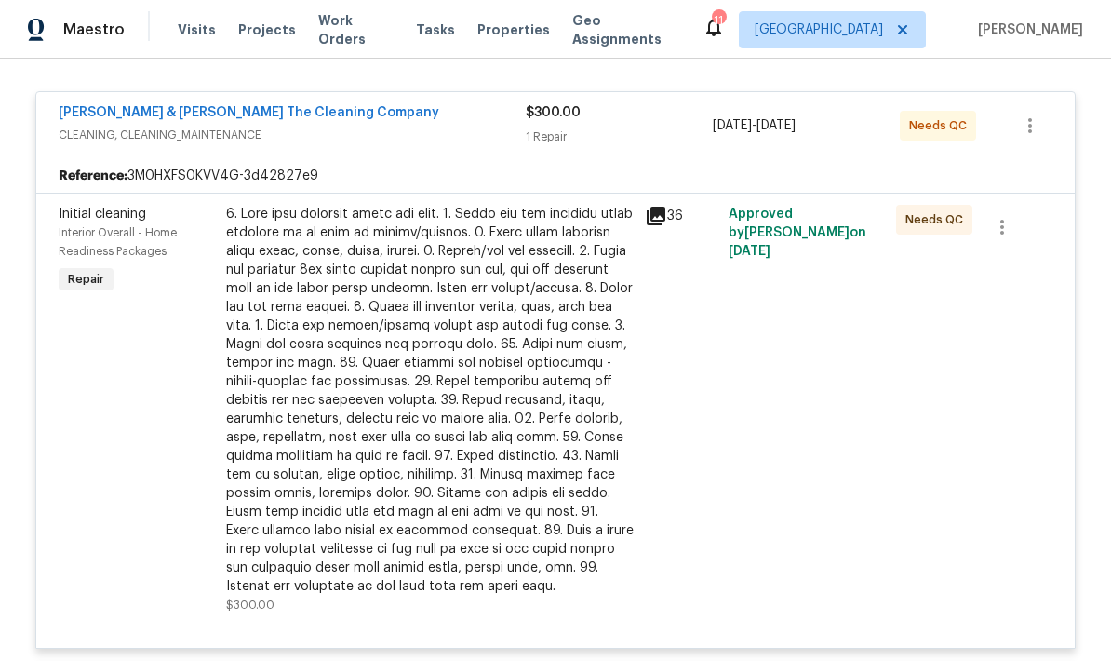
scroll to position [340, 0]
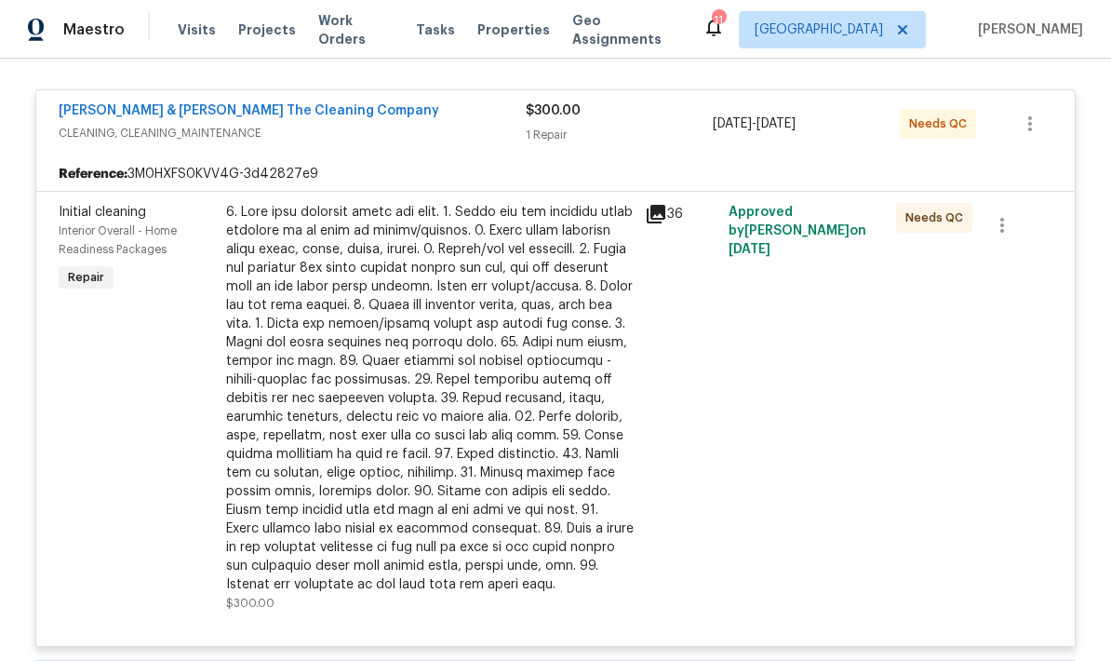
click at [678, 366] on div "36" at bounding box center [681, 407] width 84 height 421
click at [550, 398] on div at bounding box center [430, 398] width 408 height 391
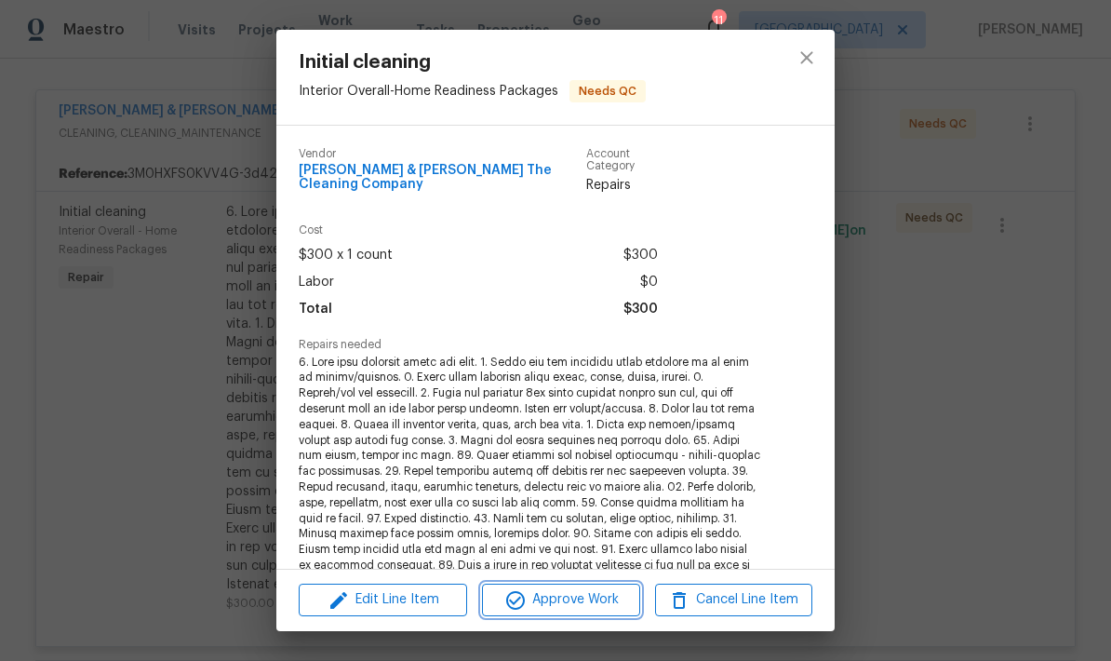
click at [570, 607] on span "Approve Work" at bounding box center [561, 599] width 146 height 23
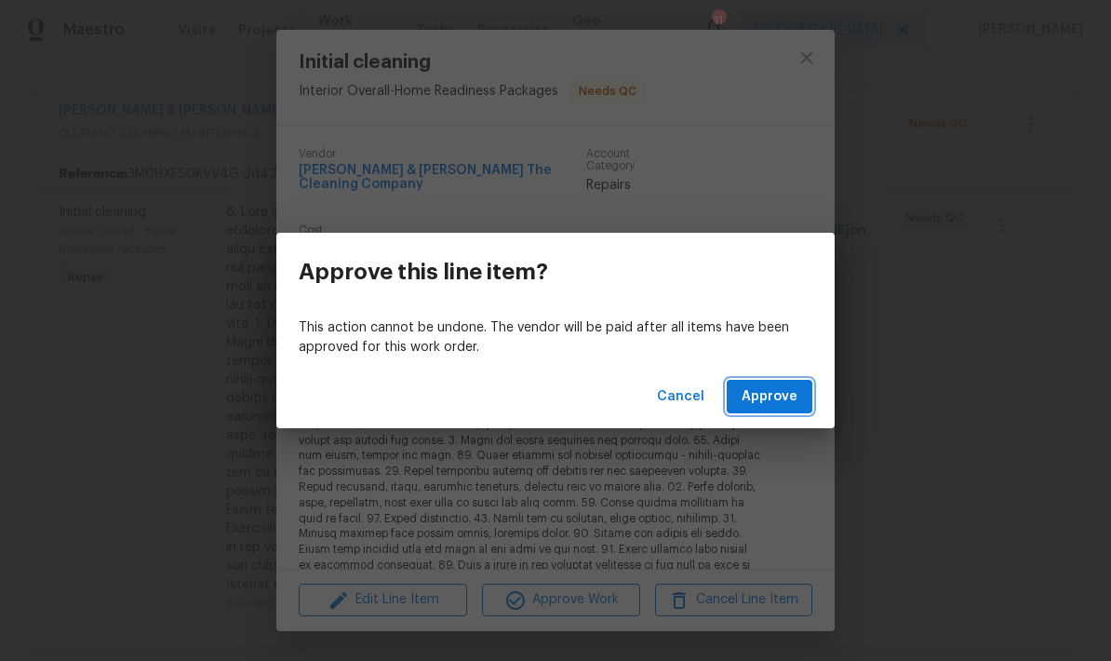
click at [773, 396] on span "Approve" at bounding box center [770, 396] width 56 height 23
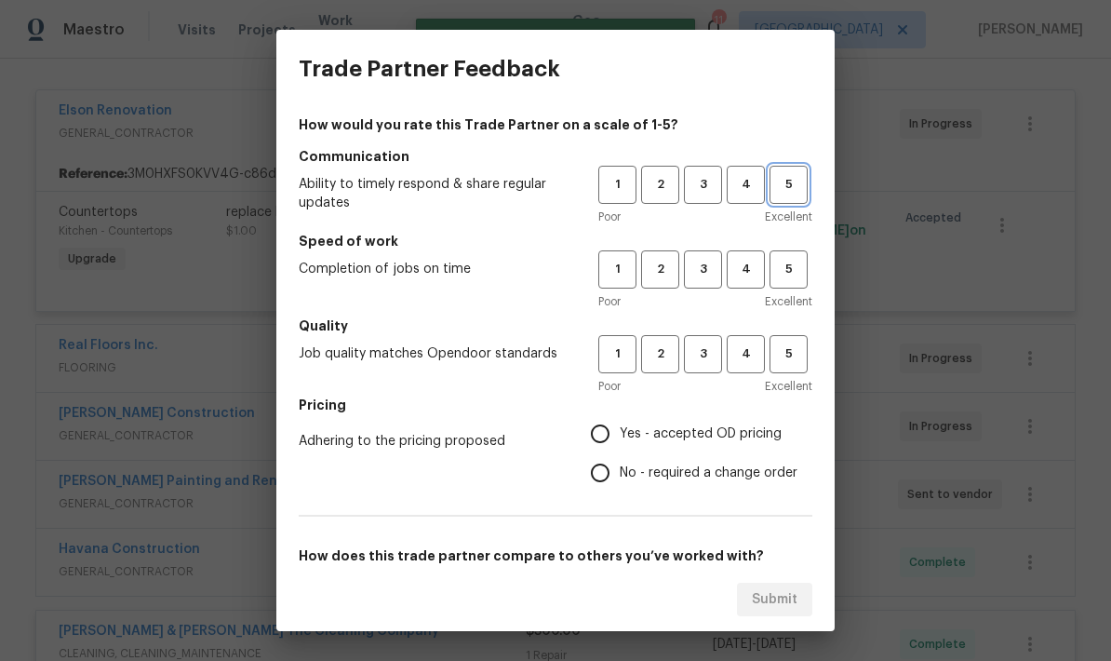
click at [793, 179] on span "5" at bounding box center [789, 184] width 34 height 21
click at [800, 261] on span "5" at bounding box center [789, 269] width 34 height 21
click at [793, 347] on span "5" at bounding box center [789, 353] width 34 height 21
click at [597, 437] on input "Yes - accepted OD pricing" at bounding box center [600, 433] width 39 height 39
radio input "true"
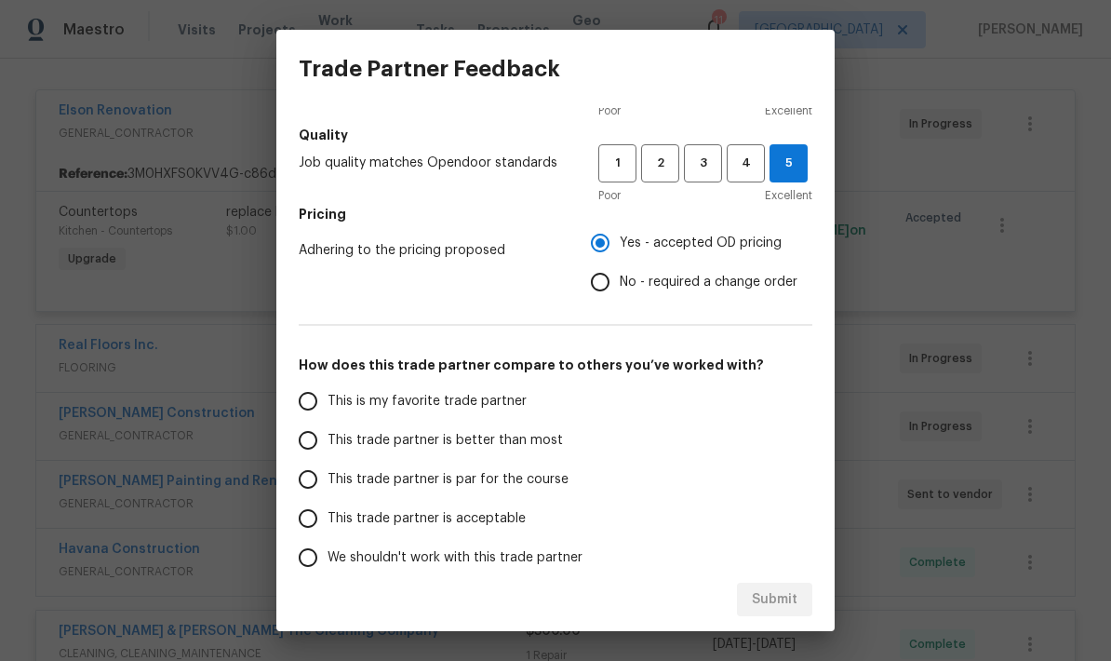
scroll to position [193, 0]
click at [309, 430] on input "This trade partner is better than most" at bounding box center [308, 438] width 39 height 39
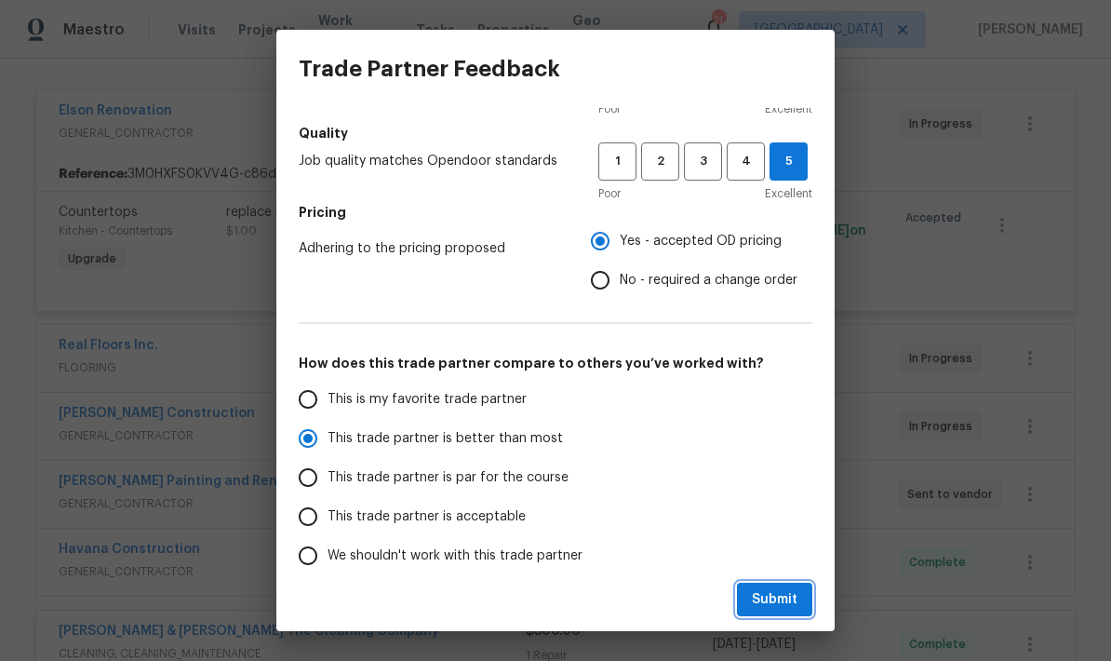
click at [796, 613] on button "Submit" at bounding box center [774, 600] width 75 height 34
radio input "true"
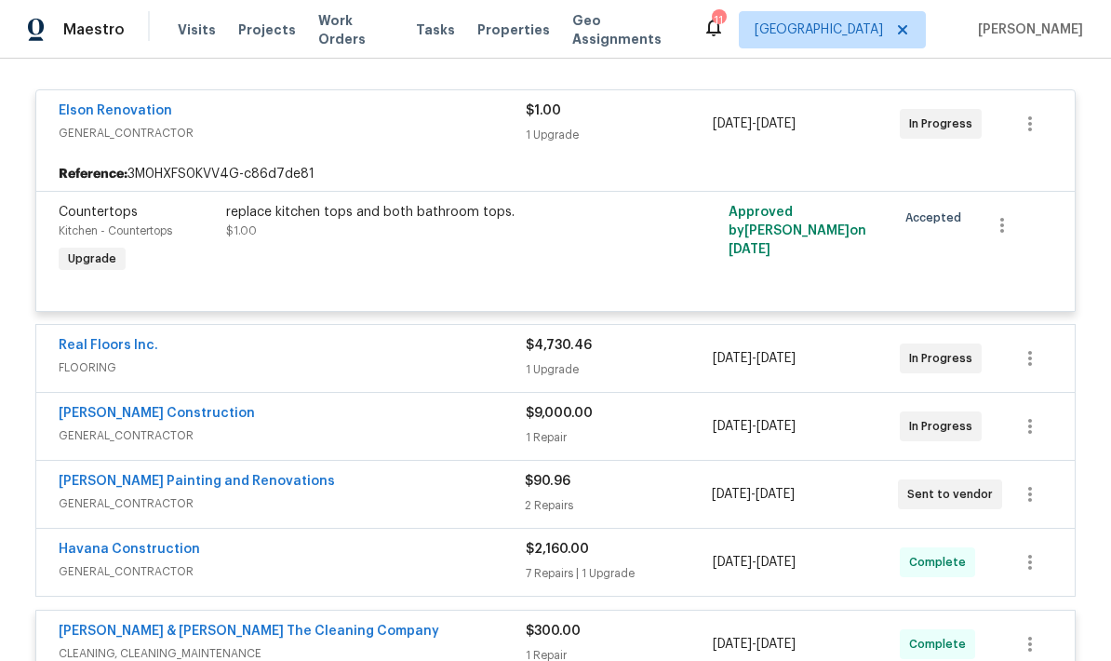
click at [457, 145] on div "Elson Renovation GENERAL_CONTRACTOR" at bounding box center [292, 123] width 467 height 45
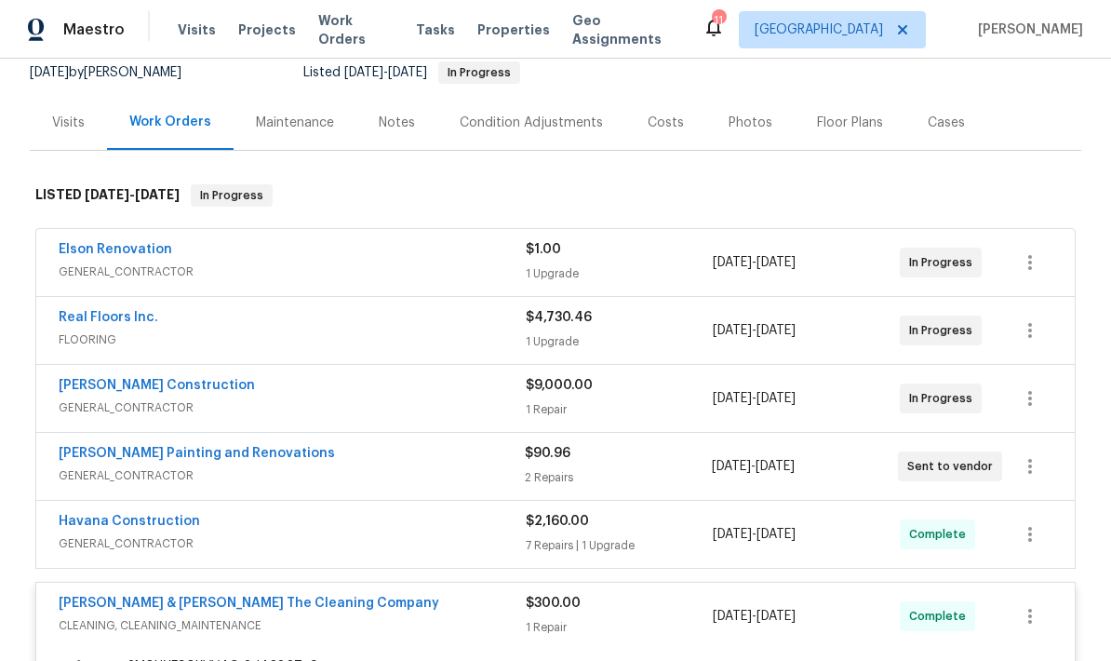
scroll to position [181, 0]
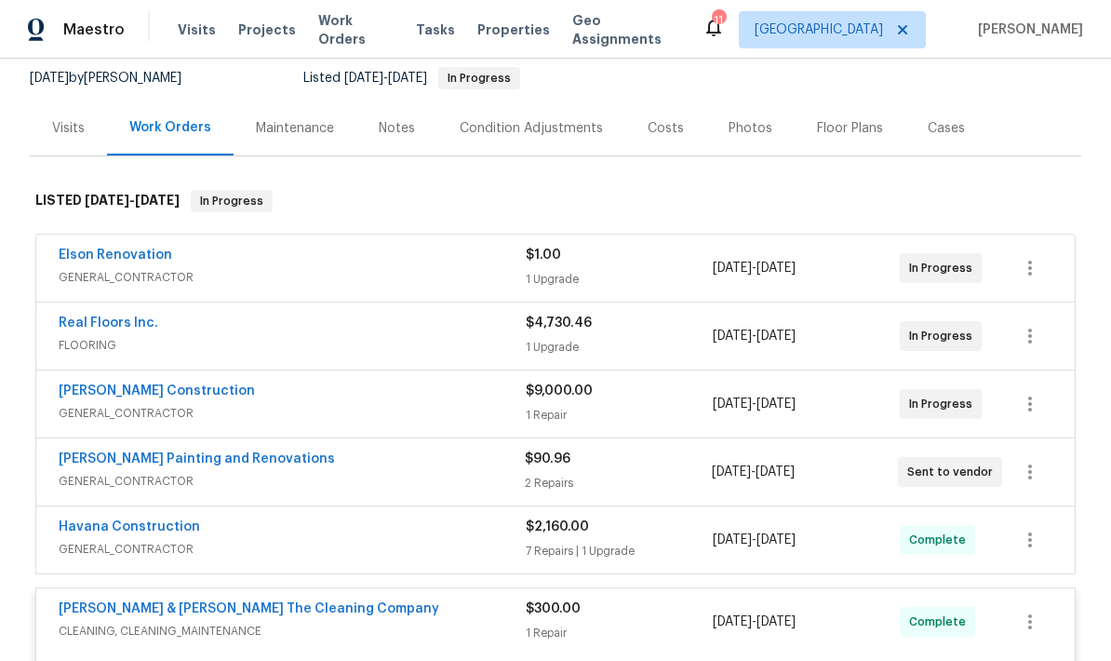
click at [584, 271] on div "1 Upgrade" at bounding box center [619, 279] width 187 height 19
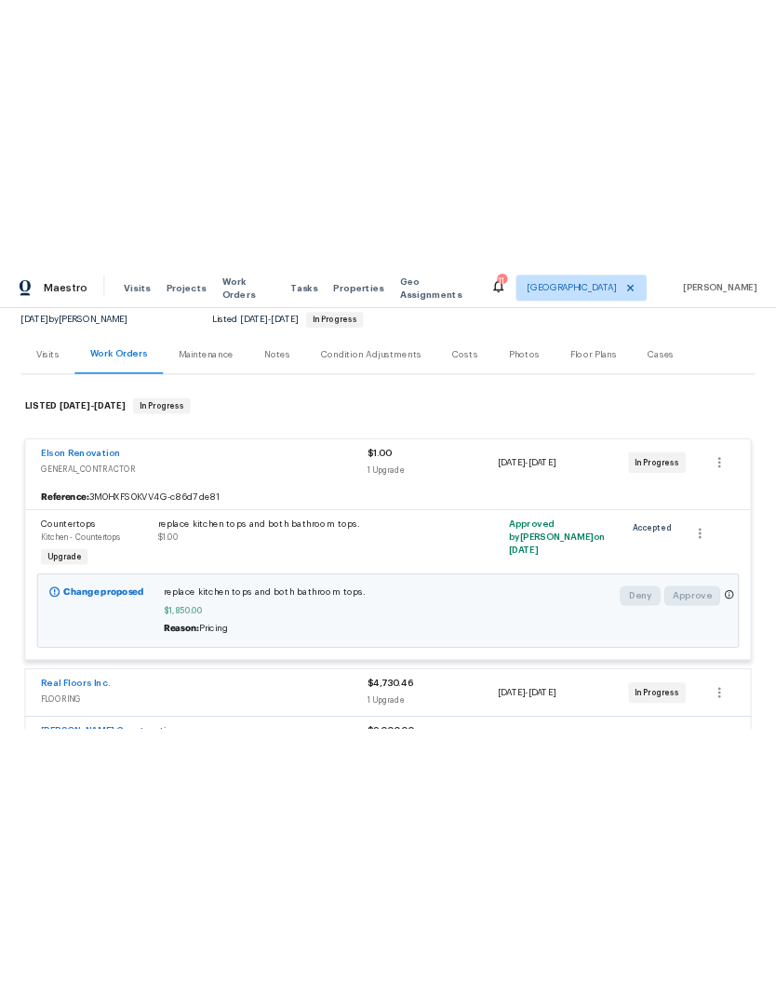
scroll to position [188, 0]
